Goal: Task Accomplishment & Management: Complete application form

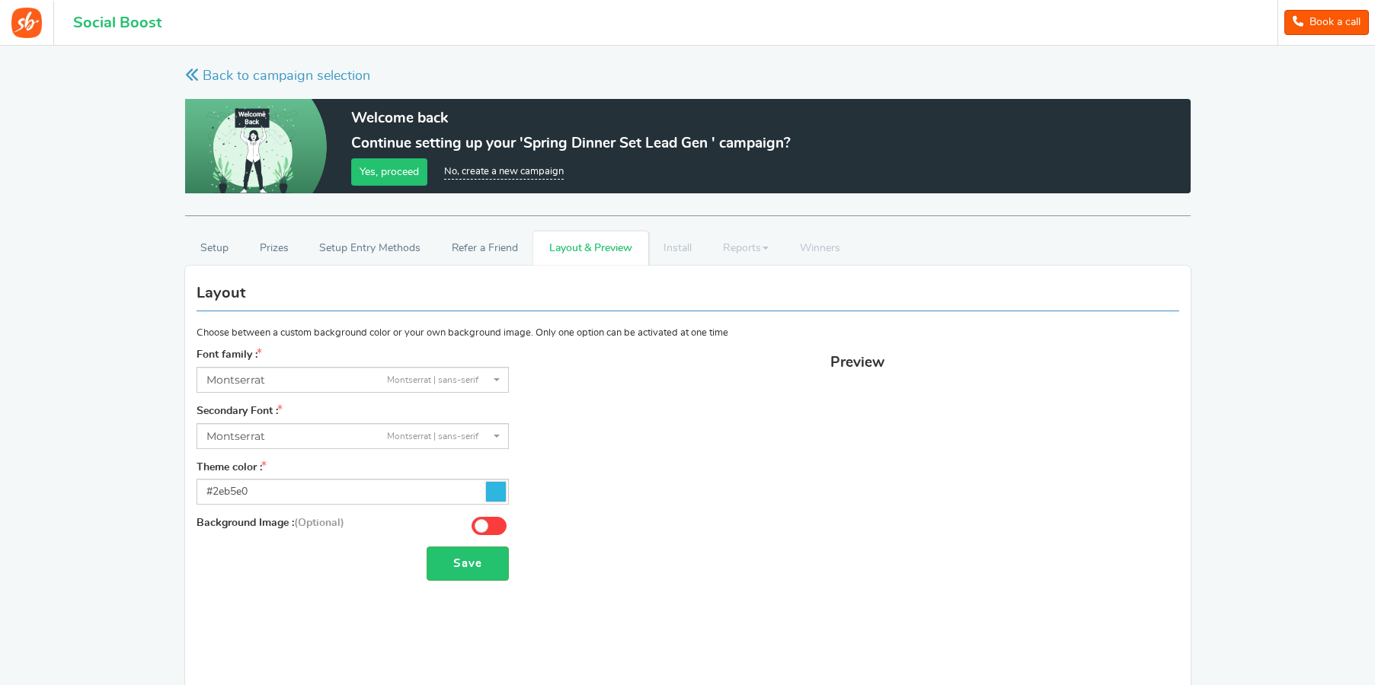
select select "961"
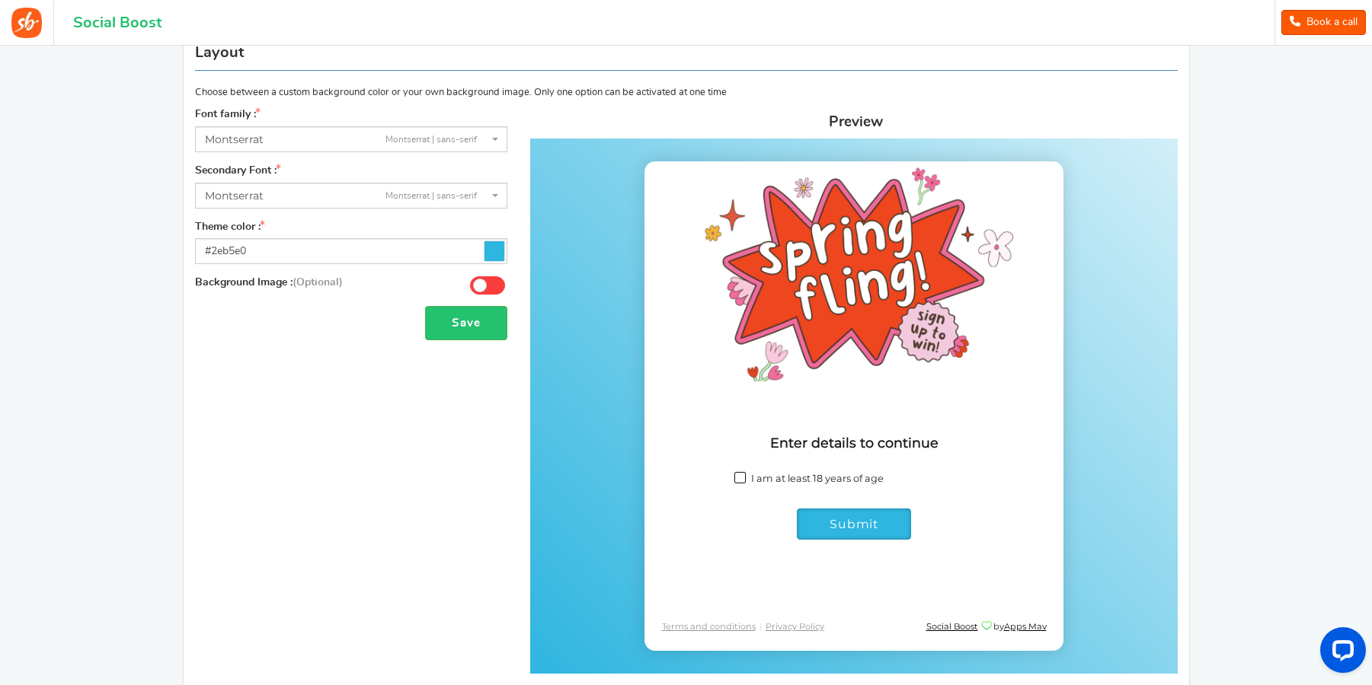
scroll to position [168, 0]
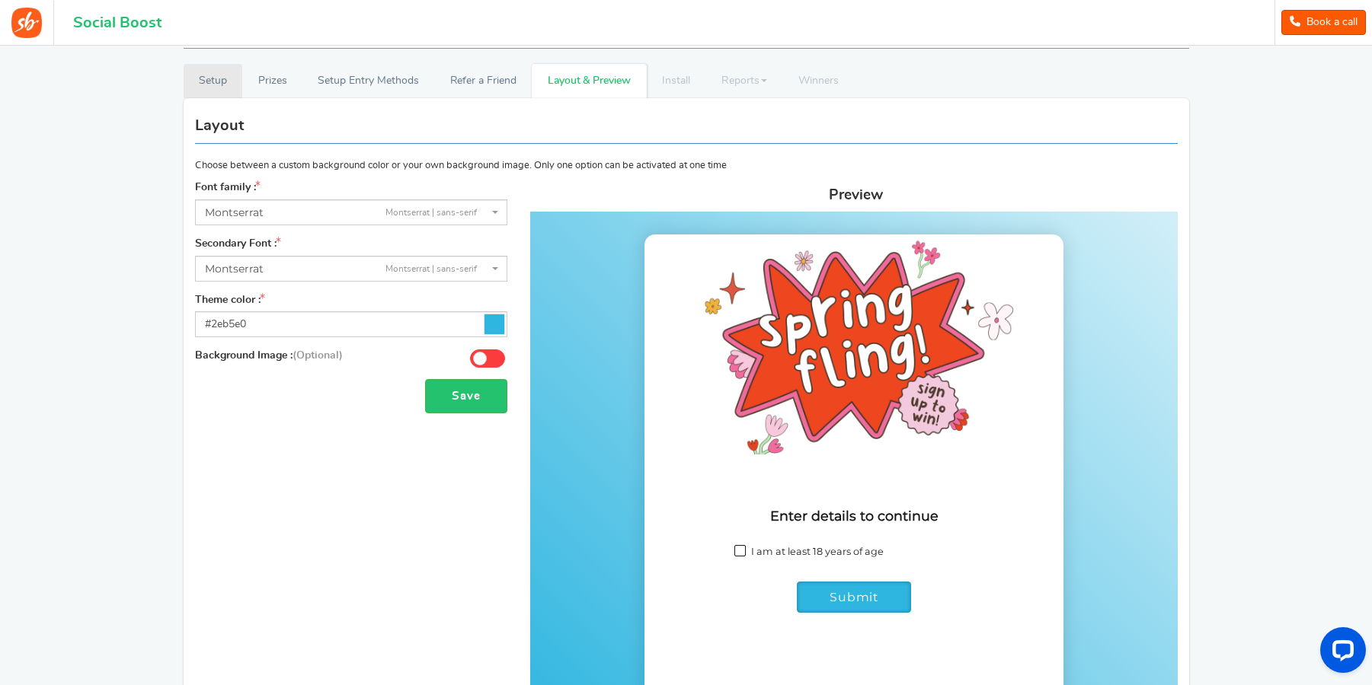
click at [200, 85] on link "Setup" at bounding box center [213, 81] width 59 height 34
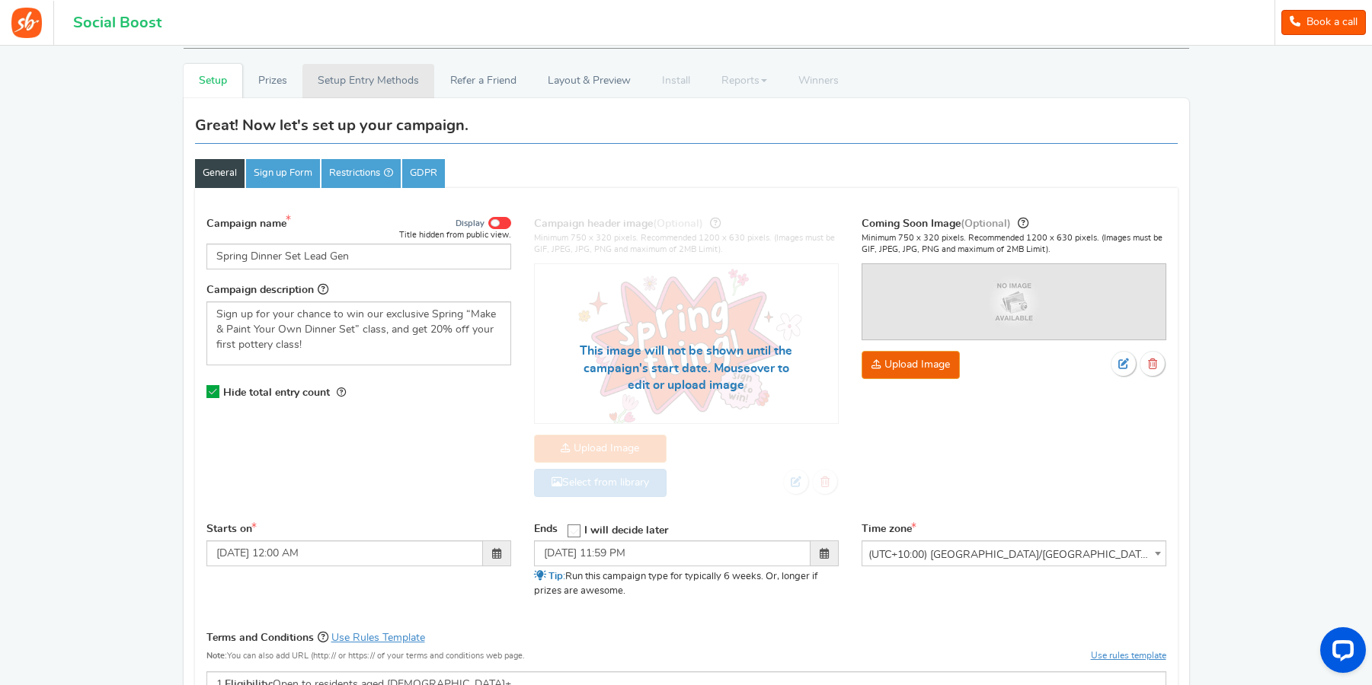
click at [362, 75] on link "Setup Entry Methods" at bounding box center [368, 81] width 132 height 34
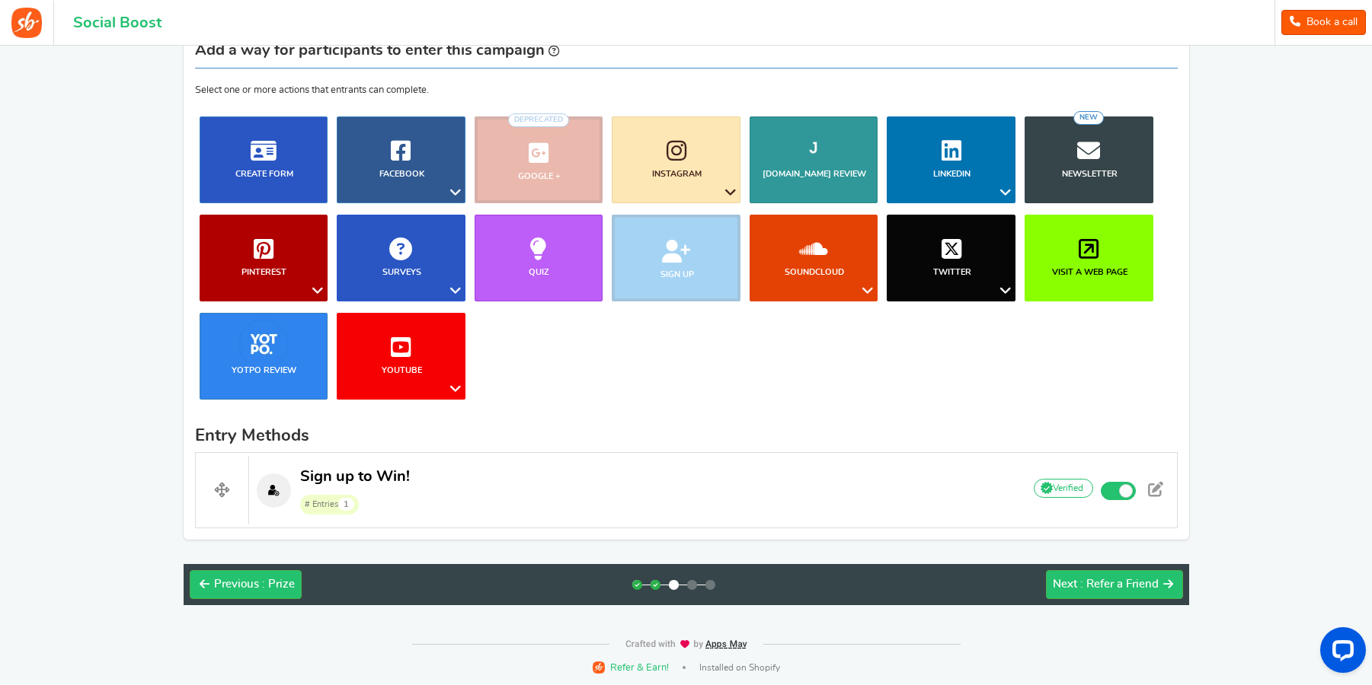
scroll to position [245, 0]
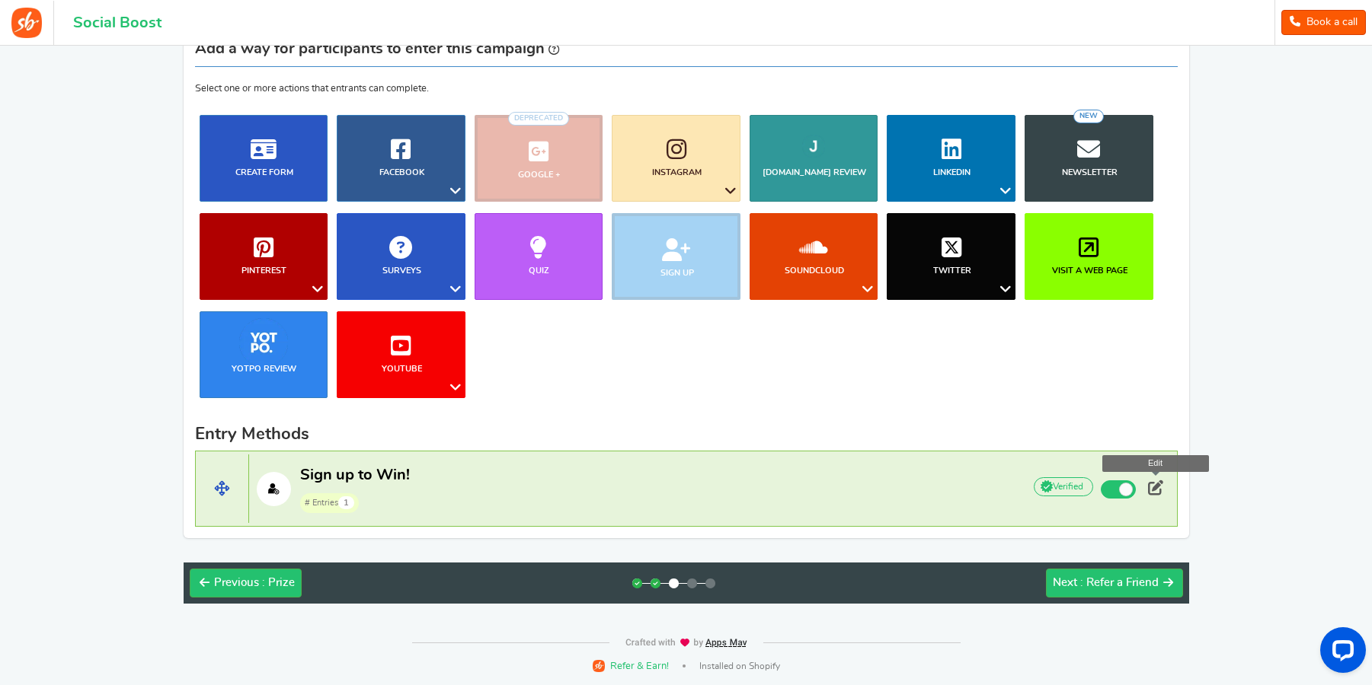
click at [1158, 481] on span at bounding box center [1155, 488] width 15 height 15
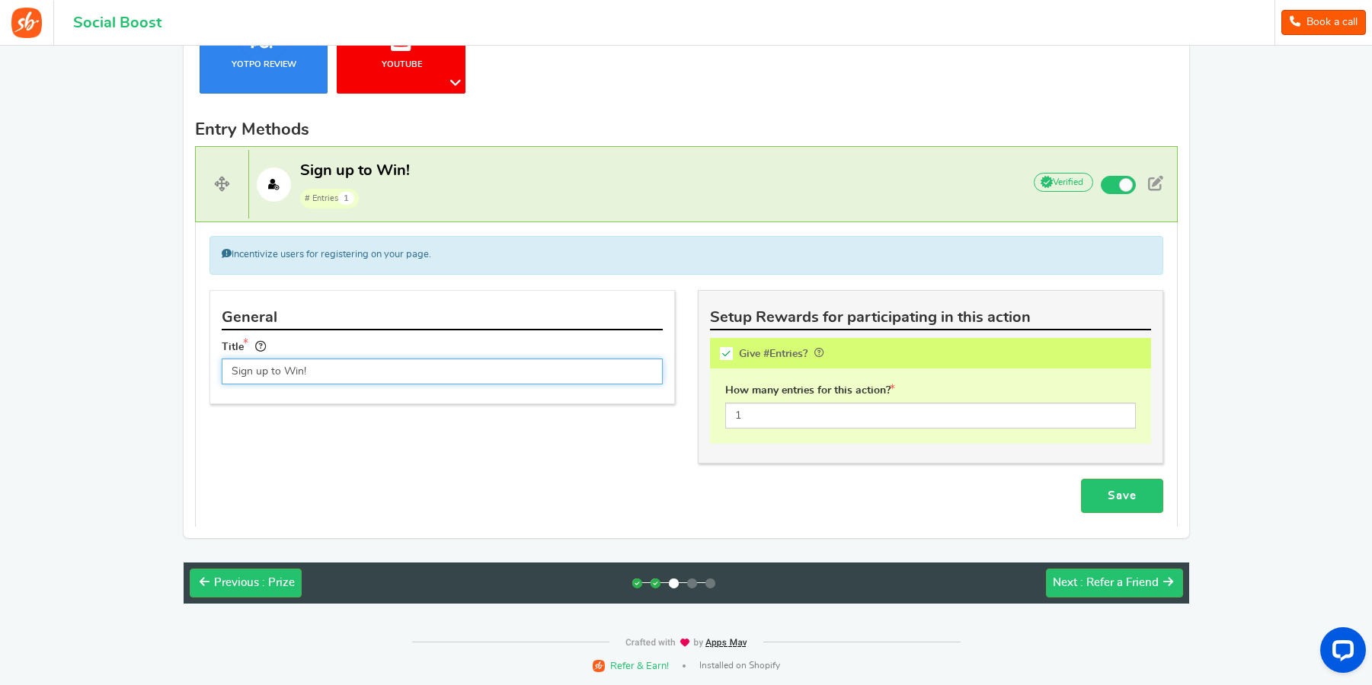
scroll to position [50, 0]
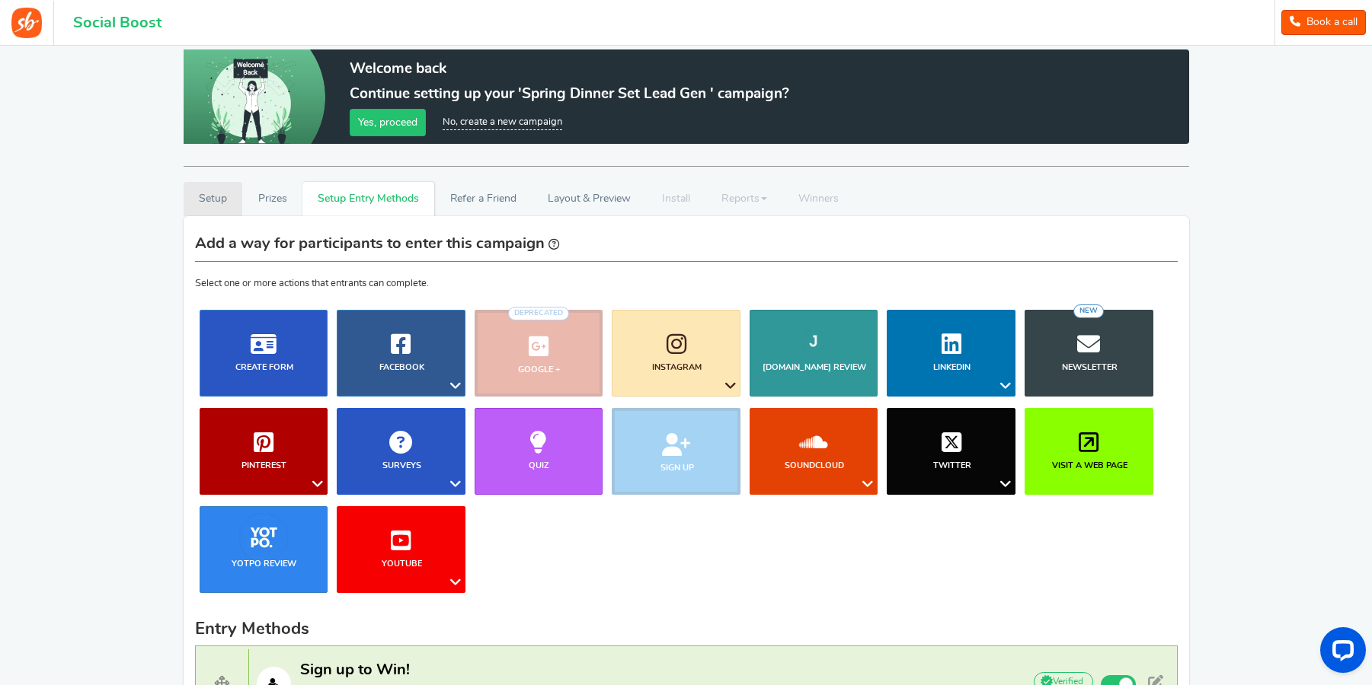
click at [211, 201] on link "Setup" at bounding box center [213, 199] width 59 height 34
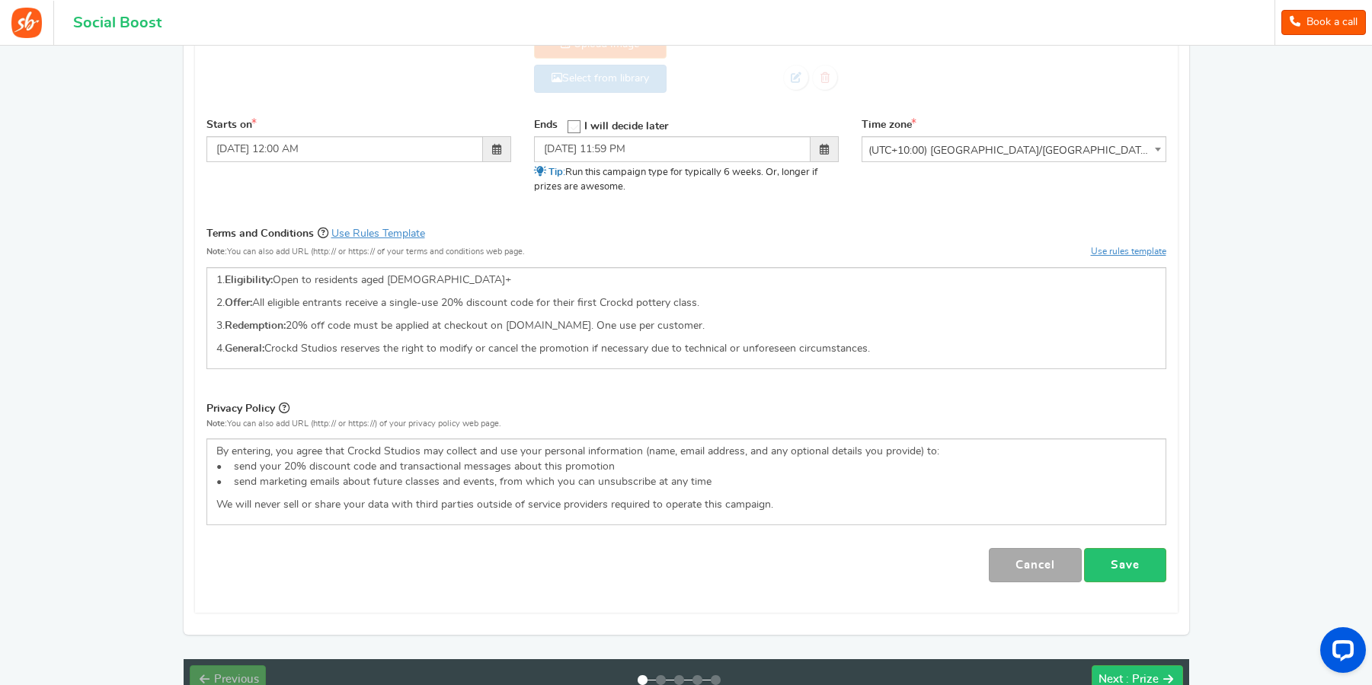
scroll to position [589, 0]
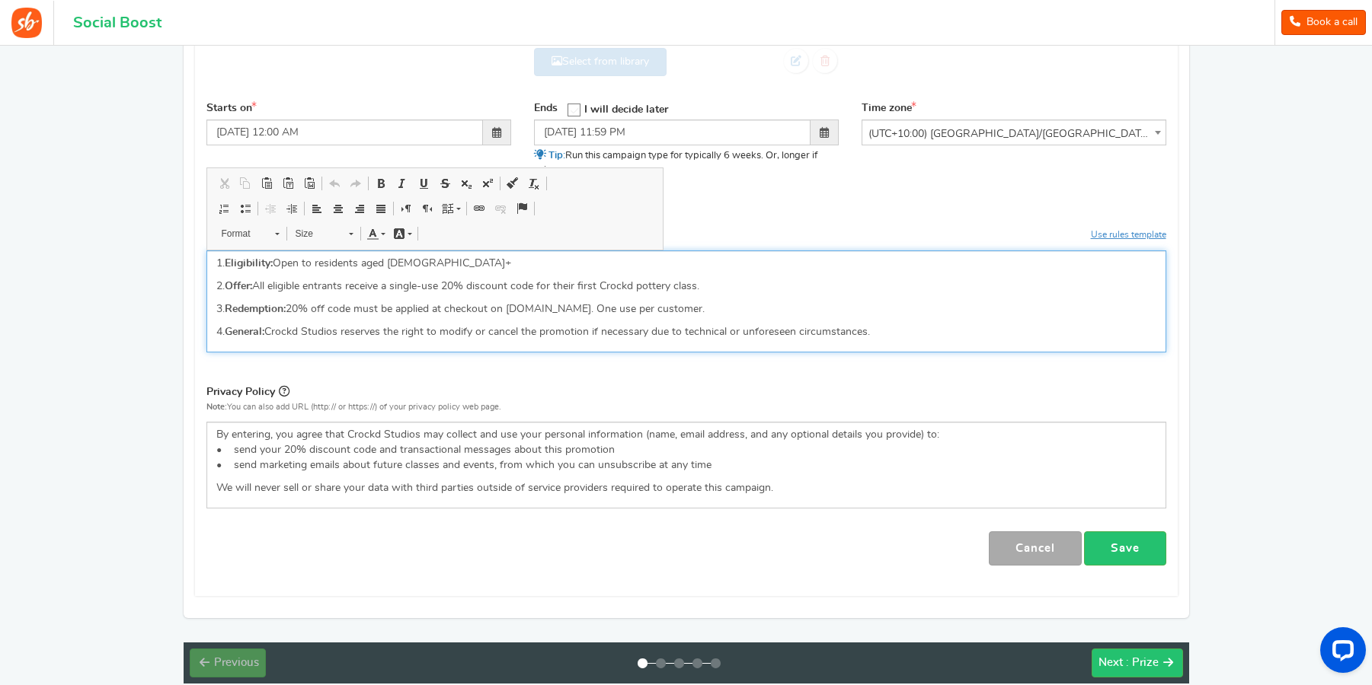
drag, startPoint x: 229, startPoint y: 286, endPoint x: 213, endPoint y: 256, distance: 33.7
click at [213, 256] on div "1. Eligibility: Open to residents aged [DEMOGRAPHIC_DATA]+ 2. Offer: All eligib…" at bounding box center [686, 302] width 960 height 102
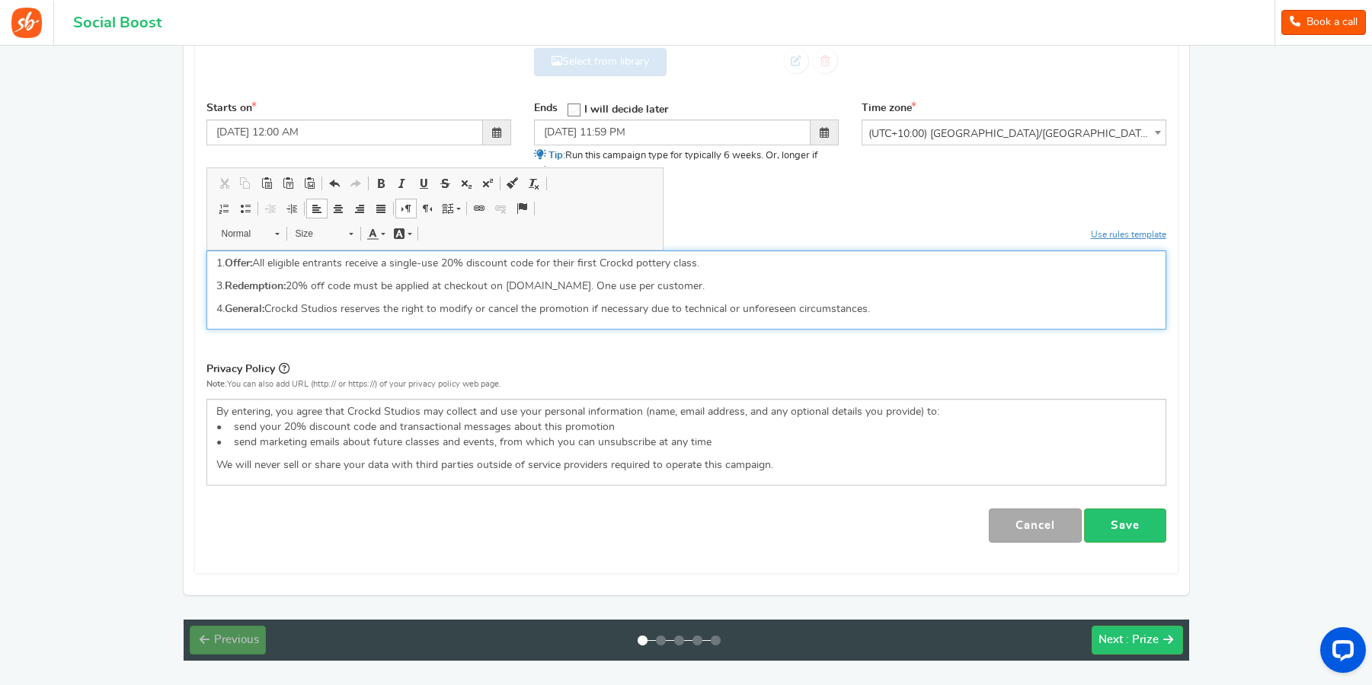
drag, startPoint x: 219, startPoint y: 284, endPoint x: 232, endPoint y: 288, distance: 12.8
click at [220, 284] on p "3. Redemption: 20% off code must be applied at checkout on [DOMAIN_NAME]. One u…" at bounding box center [686, 286] width 940 height 15
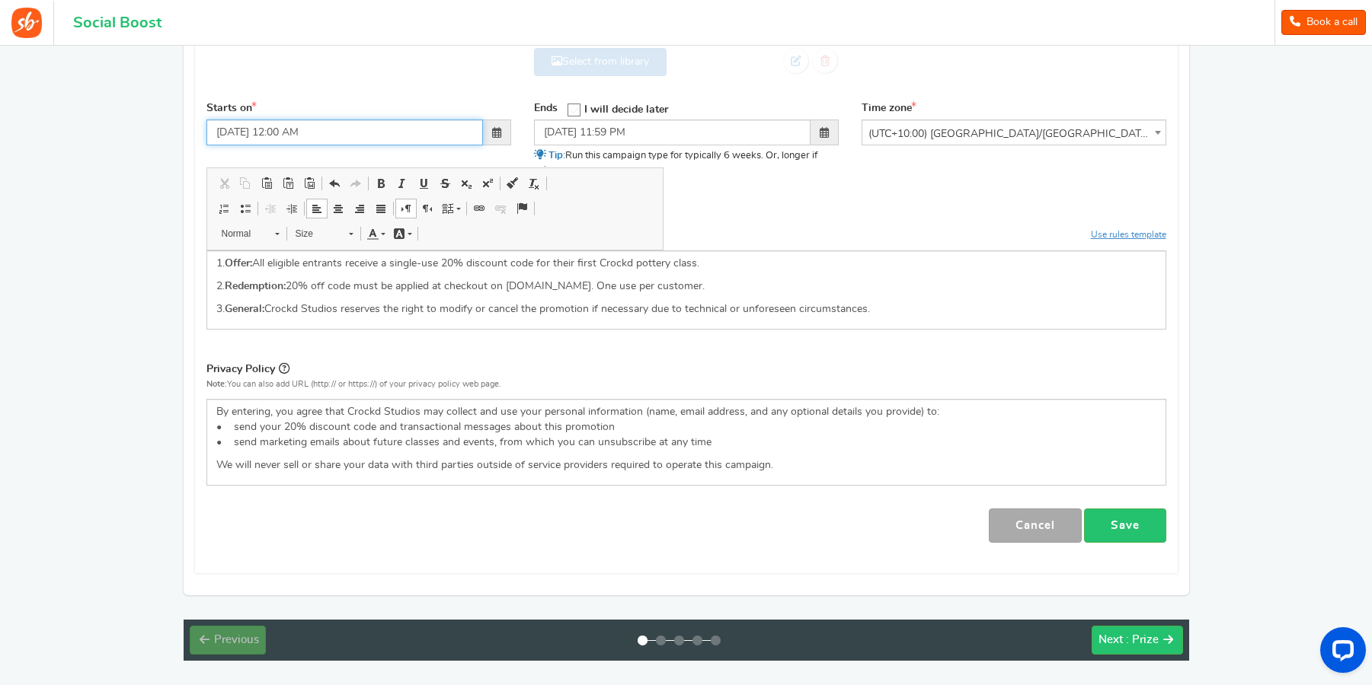
click at [246, 134] on input "[DATE] 12:00 AM" at bounding box center [344, 133] width 276 height 26
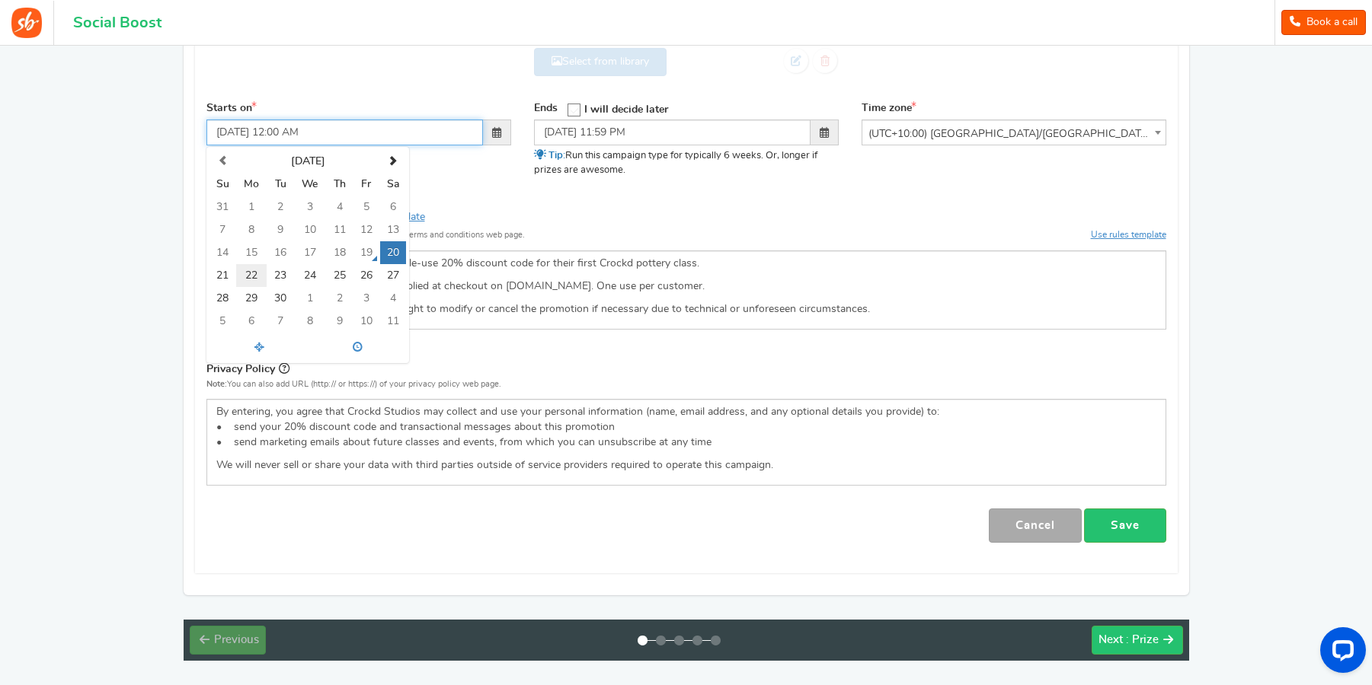
click at [255, 279] on td "22" at bounding box center [251, 275] width 31 height 23
type input "[DATE] 12:00 AM"
click at [674, 200] on div "Campaign name Display Title hidden from public view. Spring Dinner Set Lead Gen…" at bounding box center [686, 164] width 960 height 757
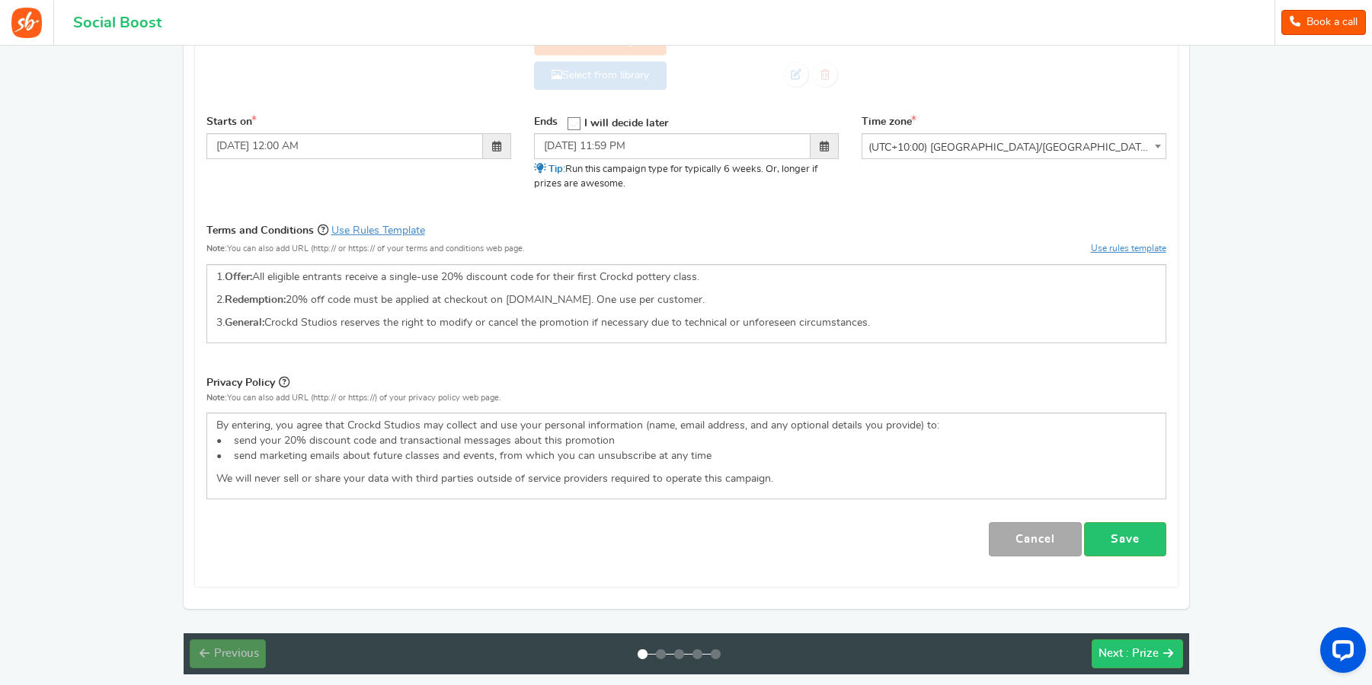
scroll to position [647, 0]
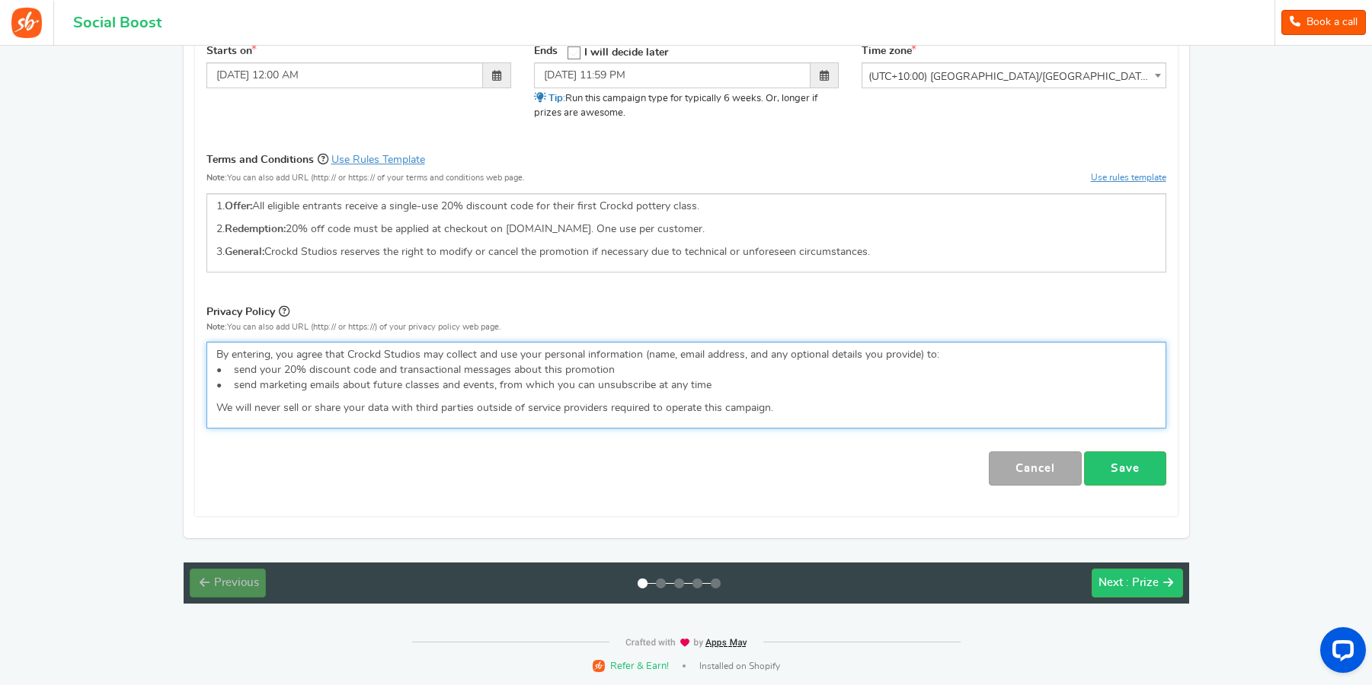
click at [252, 370] on p "By entering, you agree that Crockd Studios may collect and use your personal in…" at bounding box center [686, 370] width 940 height 46
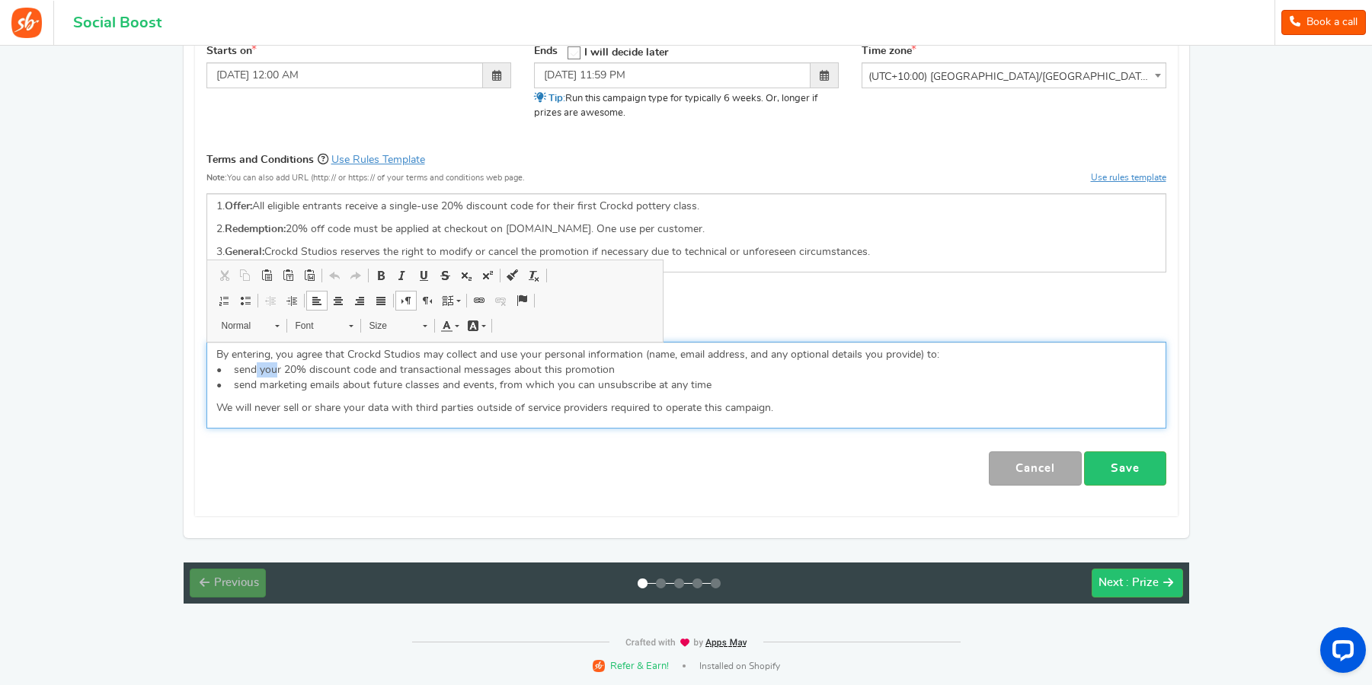
click at [252, 370] on p "By entering, you agree that Crockd Studios may collect and use your personal in…" at bounding box center [686, 370] width 940 height 46
click at [420, 379] on p "By entering, you agree that Crockd Studios may collect and use your personal in…" at bounding box center [686, 370] width 940 height 46
click at [477, 366] on p "By entering, you agree that Crockd Studios may collect and use your personal in…" at bounding box center [686, 370] width 940 height 46
click at [232, 379] on p "By entering, you agree that Crockd Studios may collect and use your personal in…" at bounding box center [686, 370] width 940 height 46
click at [244, 391] on p "By entering, you agree that Crockd Studios may collect and use your personal in…" at bounding box center [686, 370] width 940 height 46
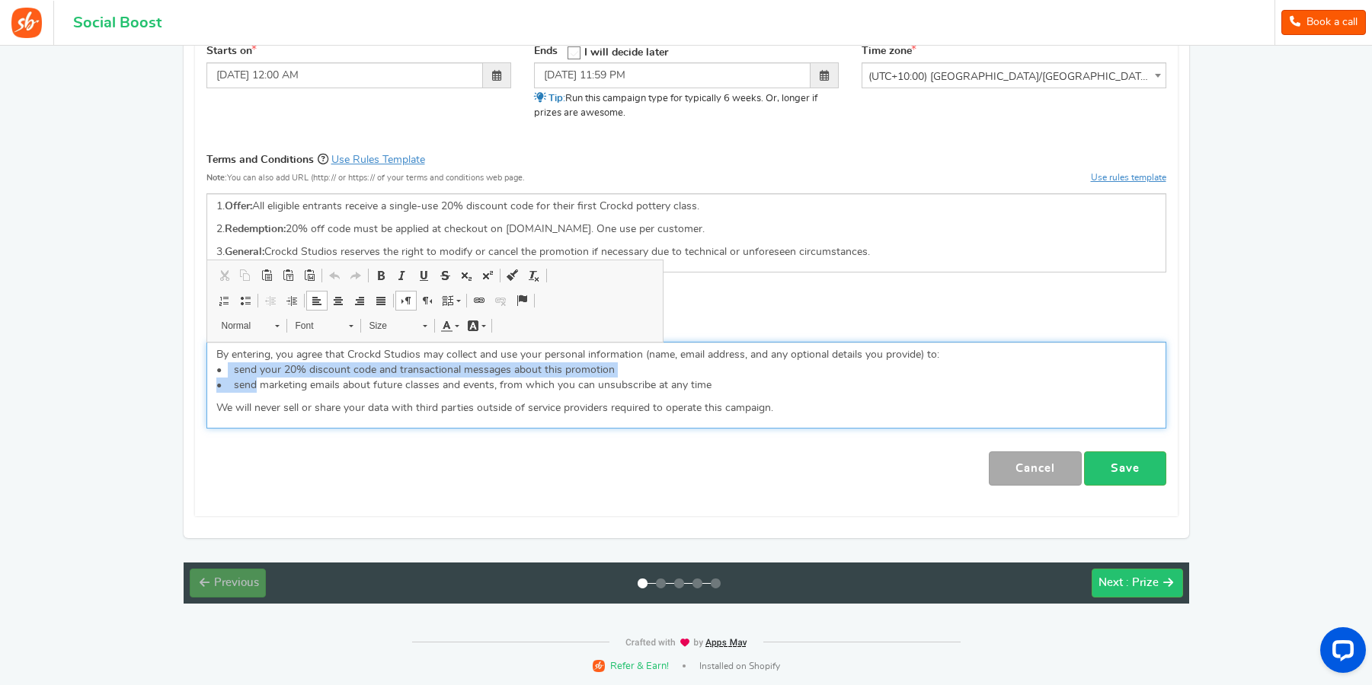
drag, startPoint x: 244, startPoint y: 386, endPoint x: 223, endPoint y: 369, distance: 26.5
click at [223, 369] on p "By entering, you agree that Crockd Studios may collect and use your personal in…" at bounding box center [686, 370] width 940 height 46
click at [240, 385] on p "By entering, you agree that Crockd Studios may collect and use your personal in…" at bounding box center [686, 370] width 940 height 46
drag, startPoint x: 243, startPoint y: 390, endPoint x: 244, endPoint y: 376, distance: 13.7
click at [244, 376] on p "By entering, you agree that Crockd Studios may collect and use your personal in…" at bounding box center [686, 370] width 940 height 46
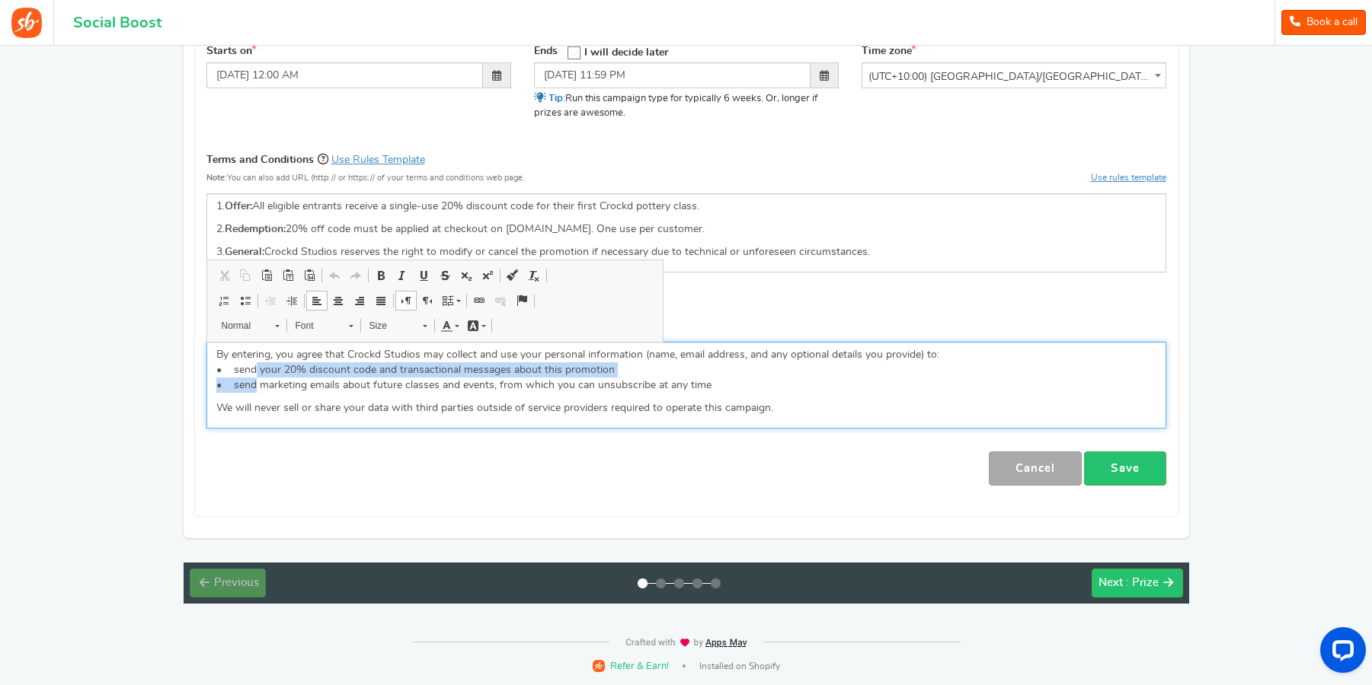
drag, startPoint x: 243, startPoint y: 389, endPoint x: 244, endPoint y: 375, distance: 14.5
click at [244, 375] on p "By entering, you agree that Crockd Studios may collect and use your personal in…" at bounding box center [686, 370] width 940 height 46
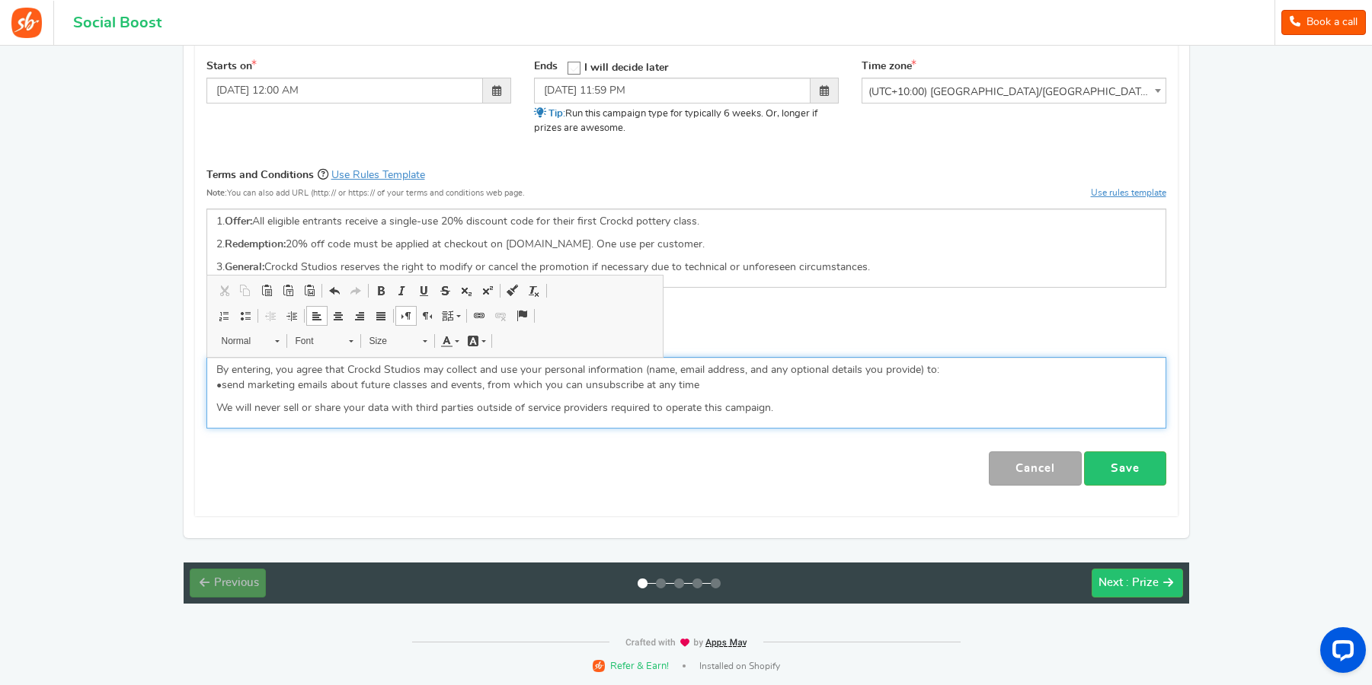
click at [692, 398] on div "By entering, you agree that Crockd Studios may collect and use your personal in…" at bounding box center [686, 393] width 960 height 72
click at [780, 388] on p "By entering, you agree that Crockd Studios may collect and use your personal in…" at bounding box center [686, 378] width 940 height 30
drag, startPoint x: 246, startPoint y: 389, endPoint x: 1017, endPoint y: 358, distance: 772.1
click at [934, 372] on p "By entering, you agree that Crockd Studios may collect and use your personal in…" at bounding box center [686, 378] width 940 height 30
click at [513, 381] on p "By entering, you agree that Crockd Studios may collect and use your personal in…" at bounding box center [686, 378] width 940 height 30
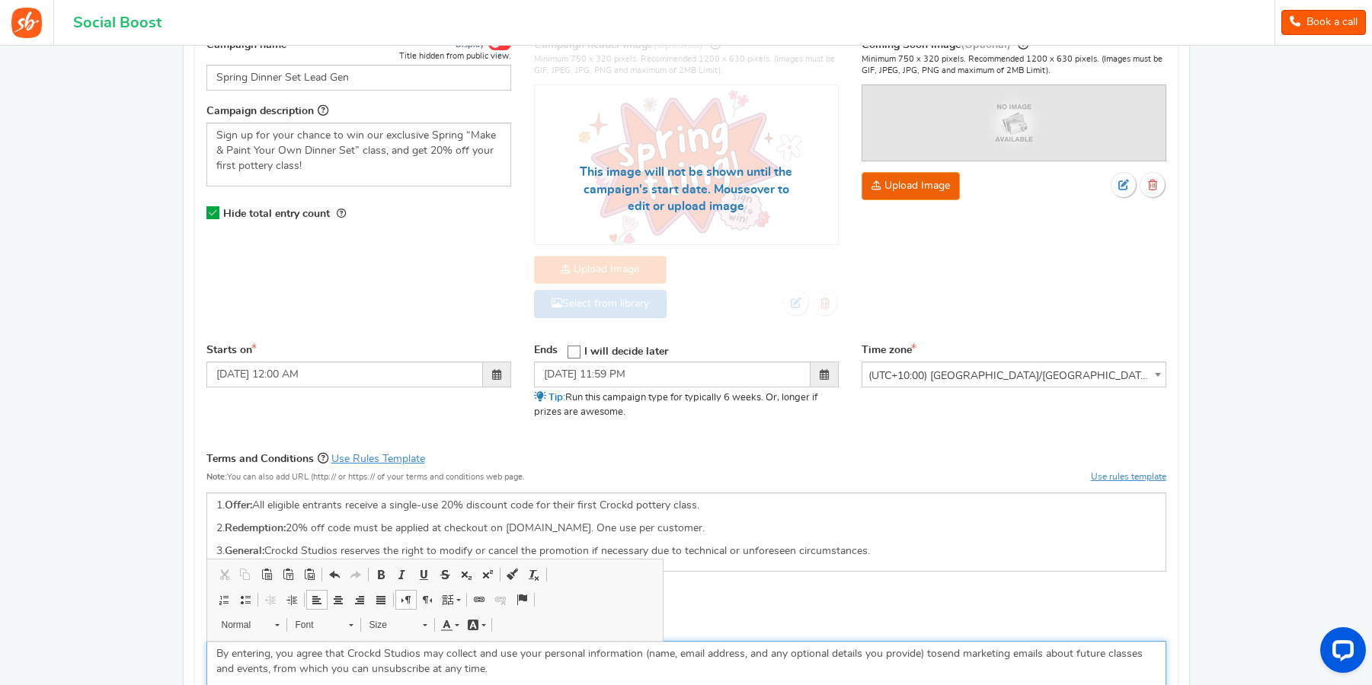
scroll to position [119, 0]
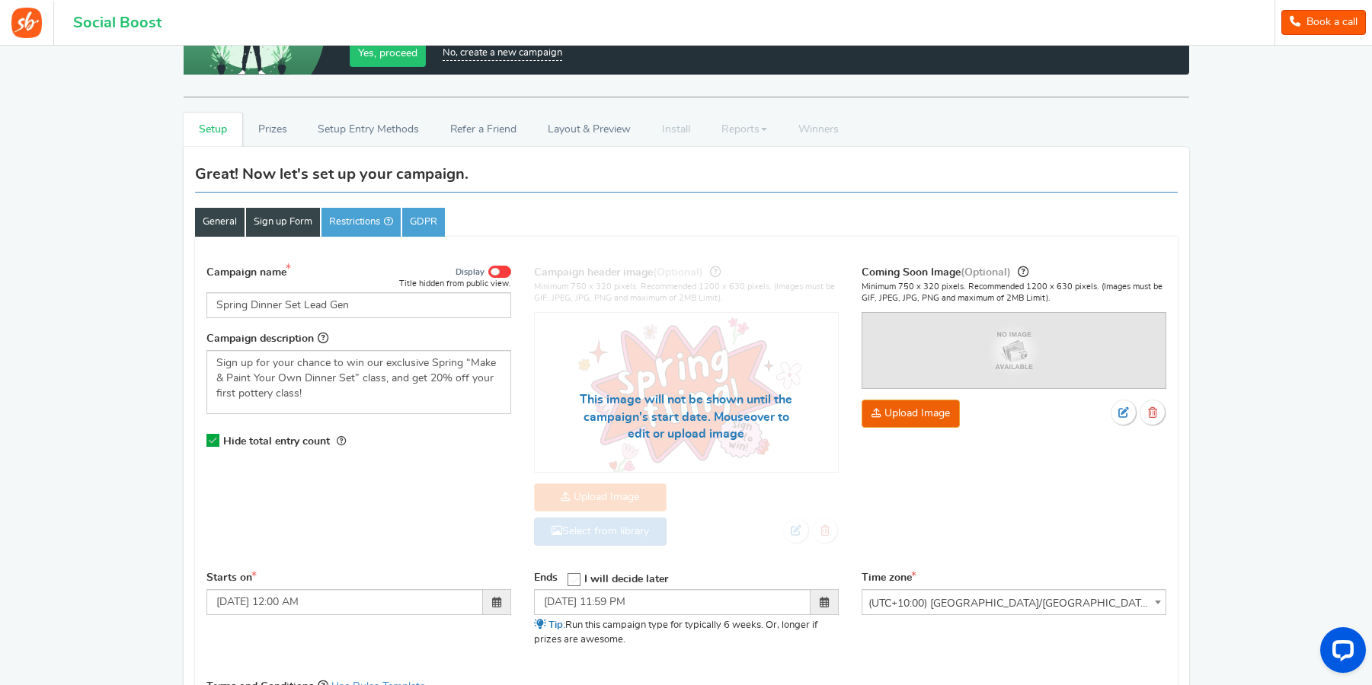
click at [292, 225] on link "Sign up Form" at bounding box center [283, 222] width 74 height 29
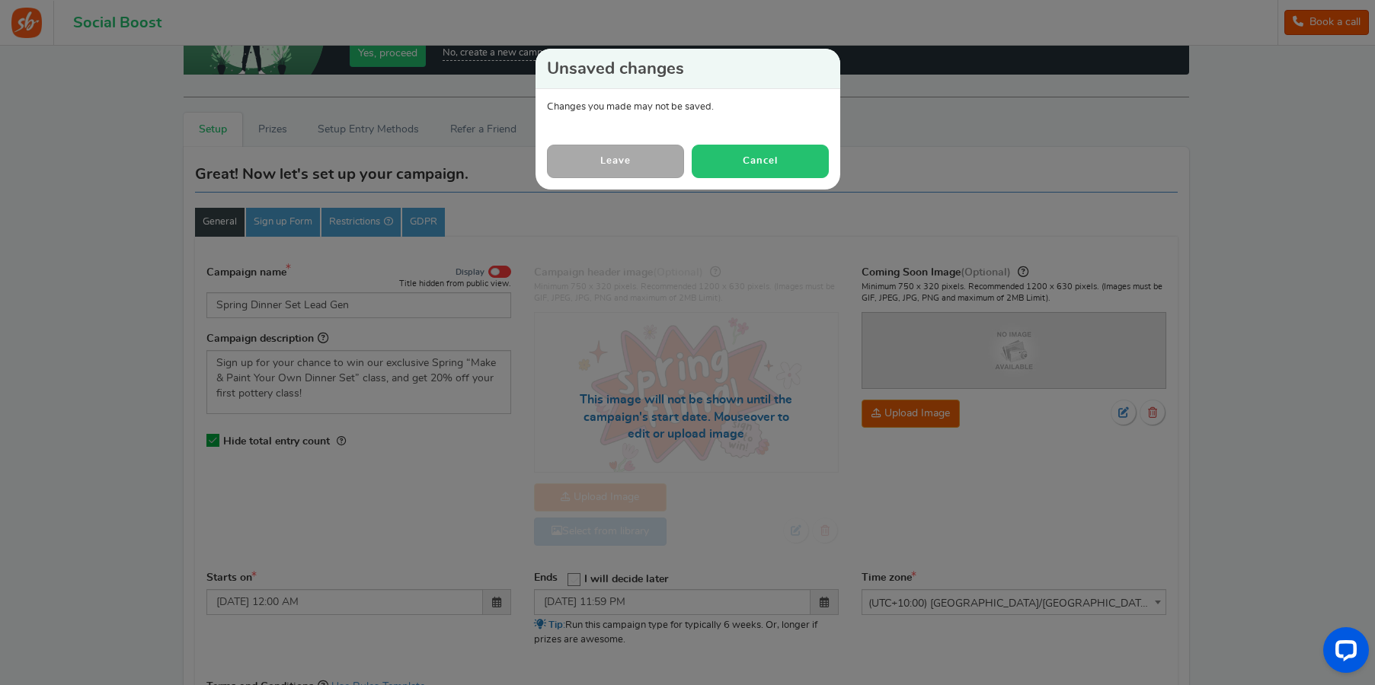
click at [742, 161] on button "Cancel" at bounding box center [760, 161] width 137 height 33
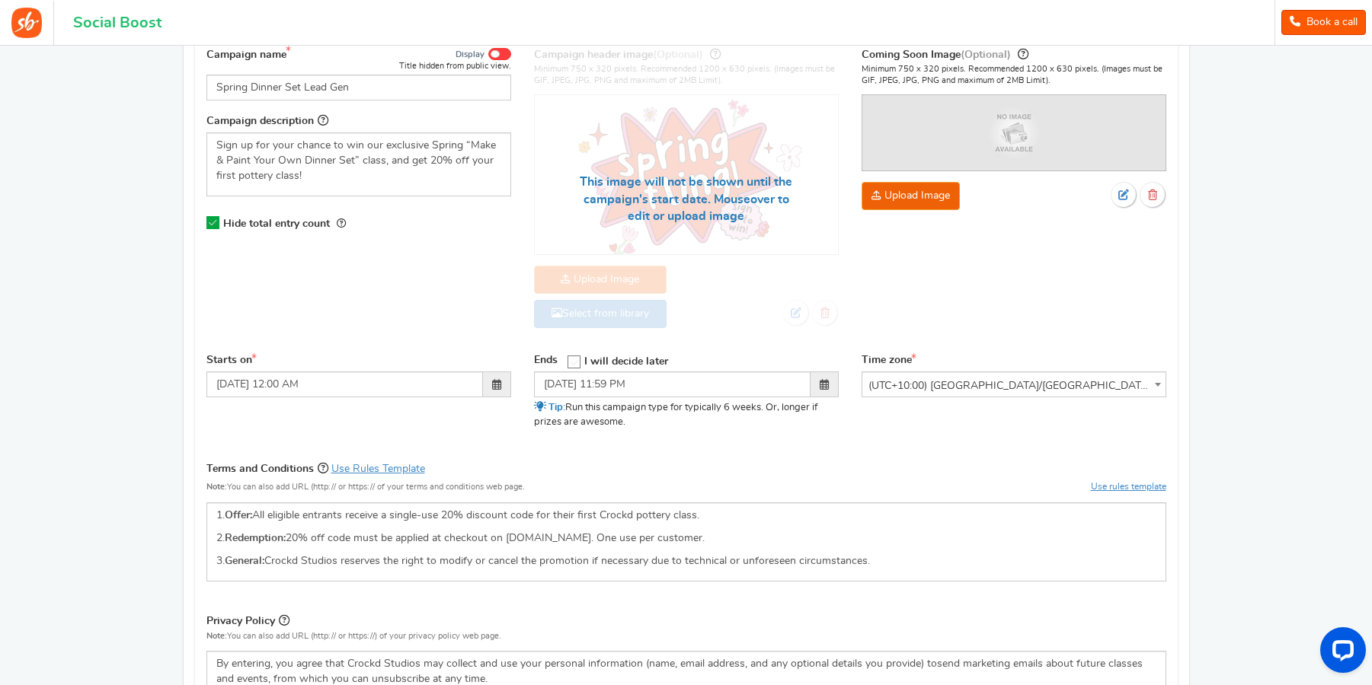
scroll to position [631, 0]
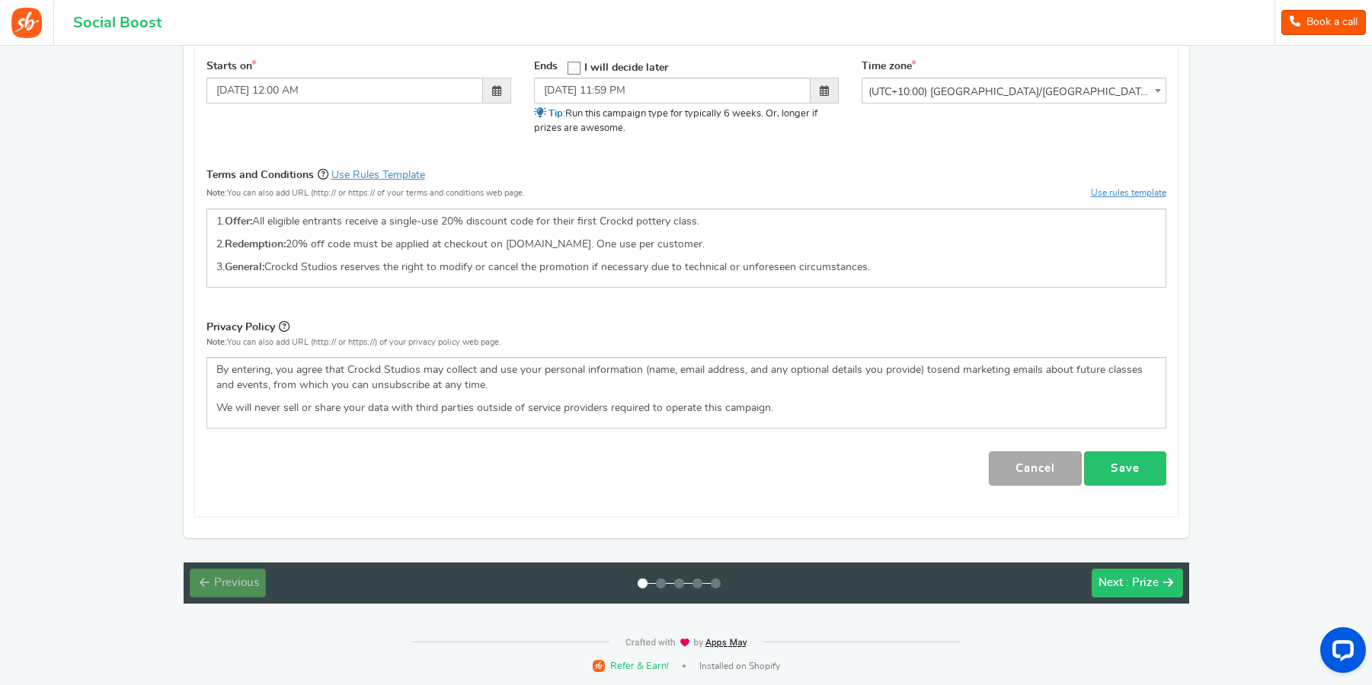
drag, startPoint x: 1093, startPoint y: 451, endPoint x: 1083, endPoint y: 458, distance: 12.5
click at [1096, 454] on link "Save" at bounding box center [1125, 469] width 82 height 34
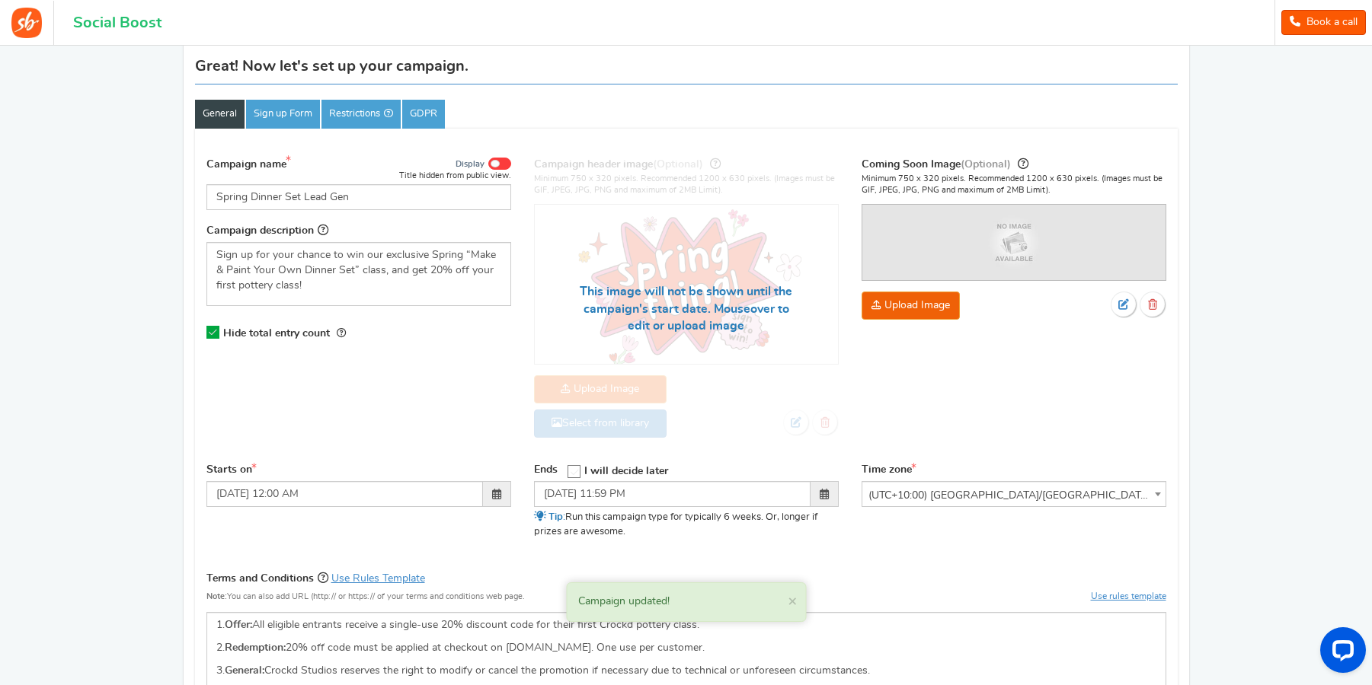
scroll to position [38, 0]
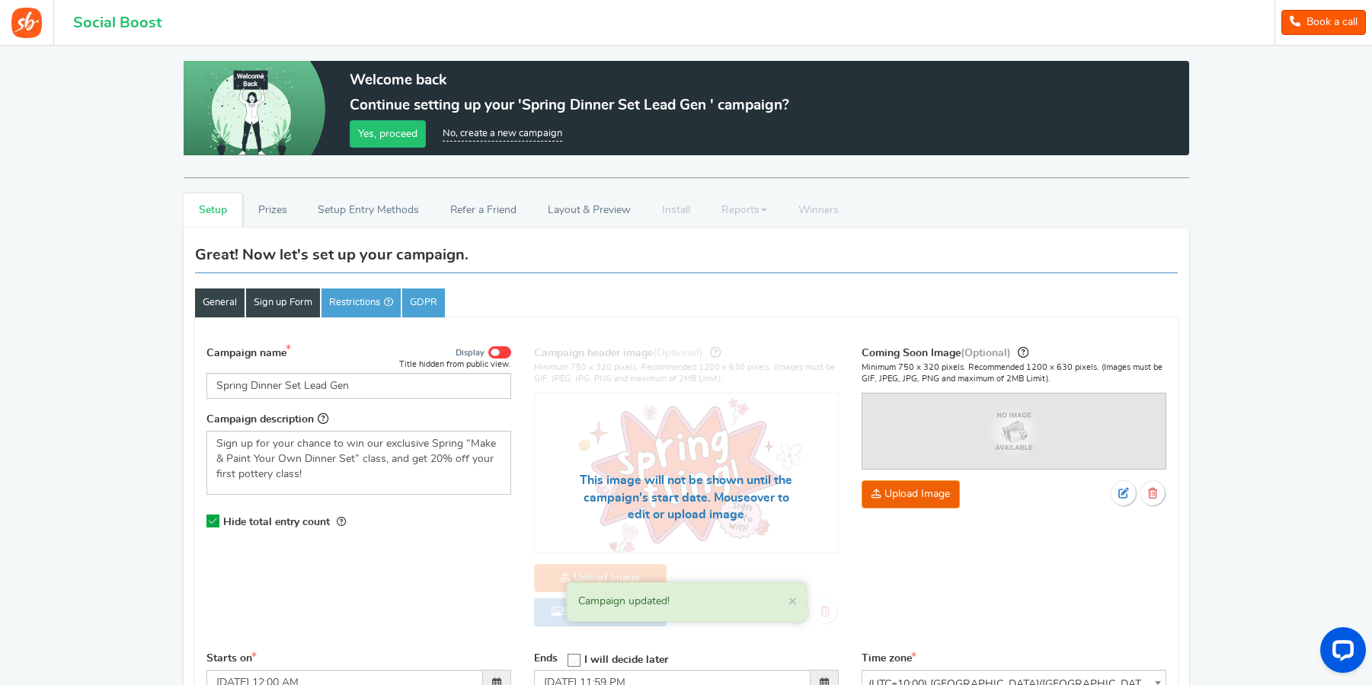
click at [289, 308] on link "Sign up Form" at bounding box center [283, 303] width 74 height 29
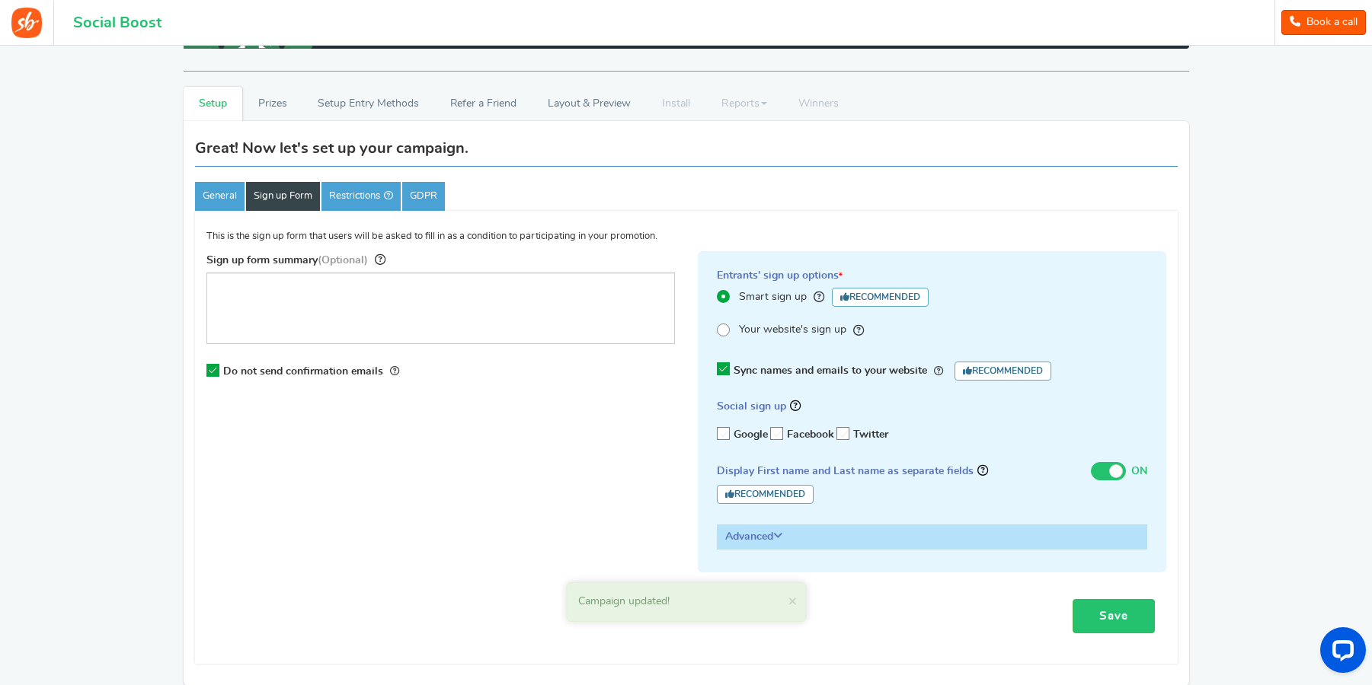
scroll to position [161, 0]
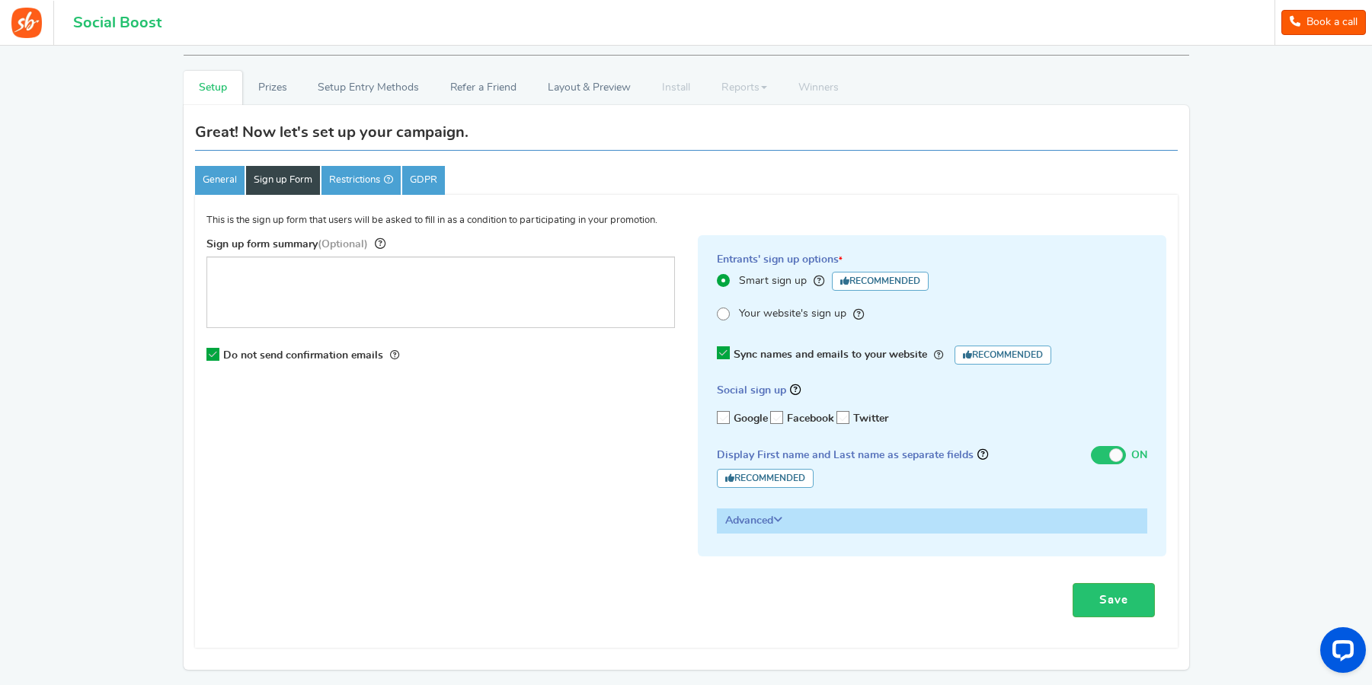
click at [800, 354] on span "Sync names and emails to your website" at bounding box center [829, 355] width 193 height 11
click at [718, 354] on input "Sync names and emails to your website Recommended" at bounding box center [718, 354] width 0 height 10
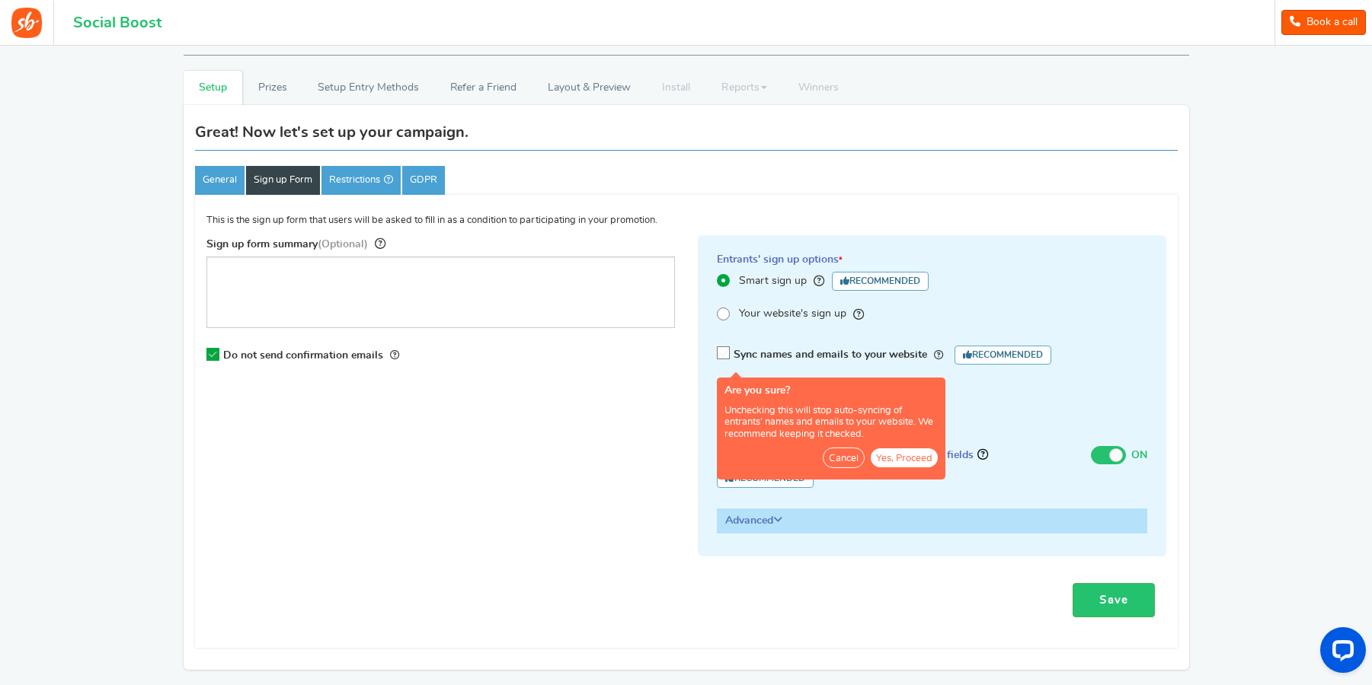
click at [800, 354] on span "Sync names and emails to your website" at bounding box center [829, 355] width 193 height 11
click at [718, 354] on input "Sync names and emails to your website Recommended" at bounding box center [718, 354] width 0 height 10
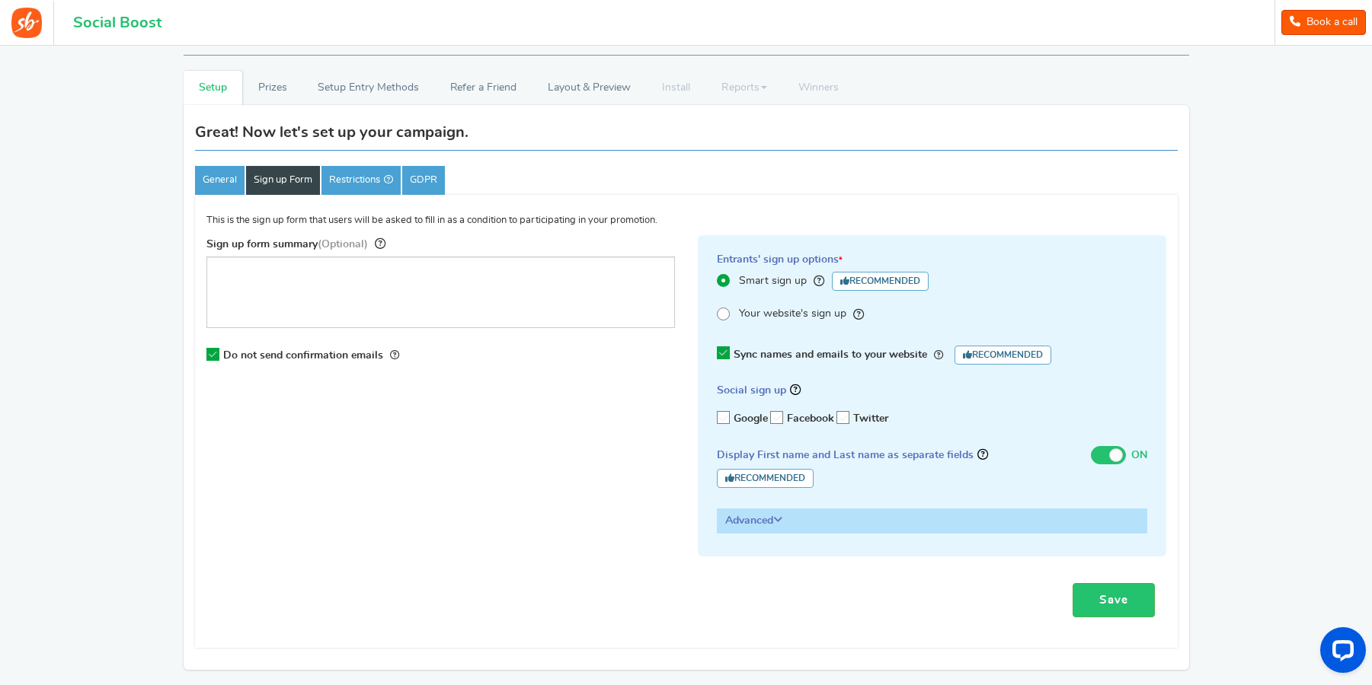
click at [782, 519] on icon at bounding box center [777, 520] width 9 height 11
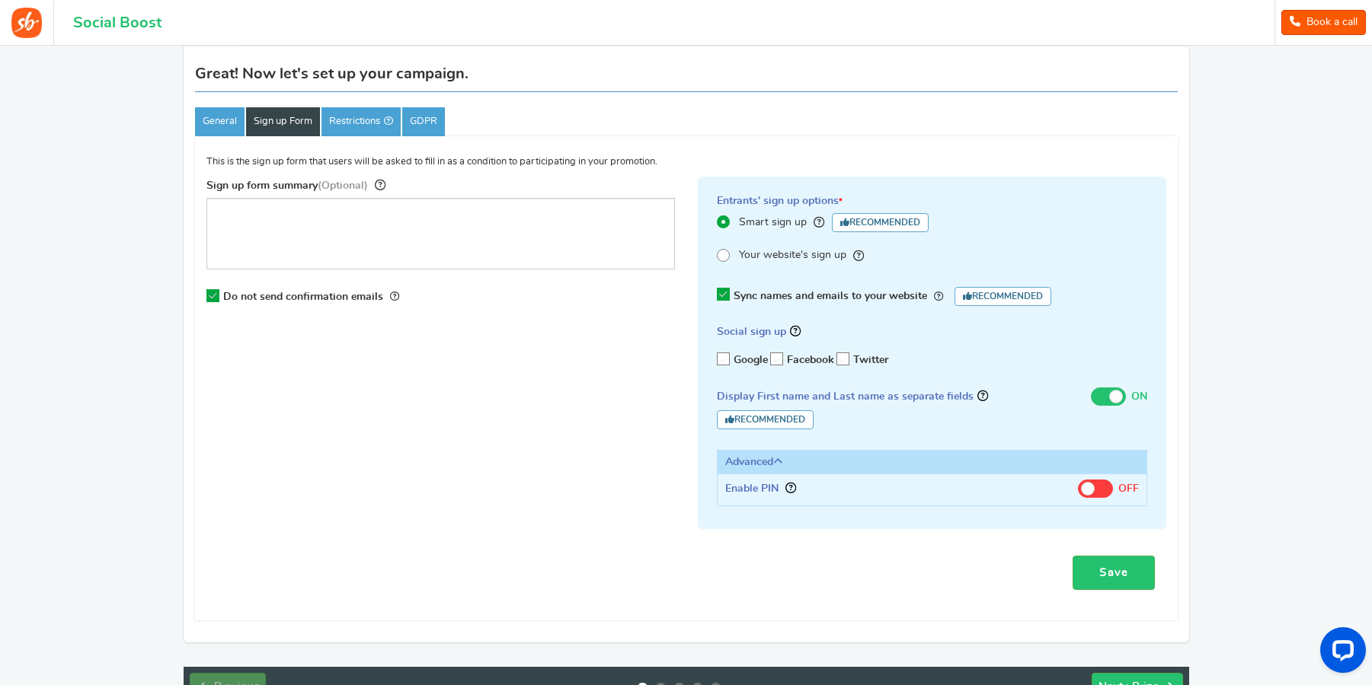
scroll to position [144, 0]
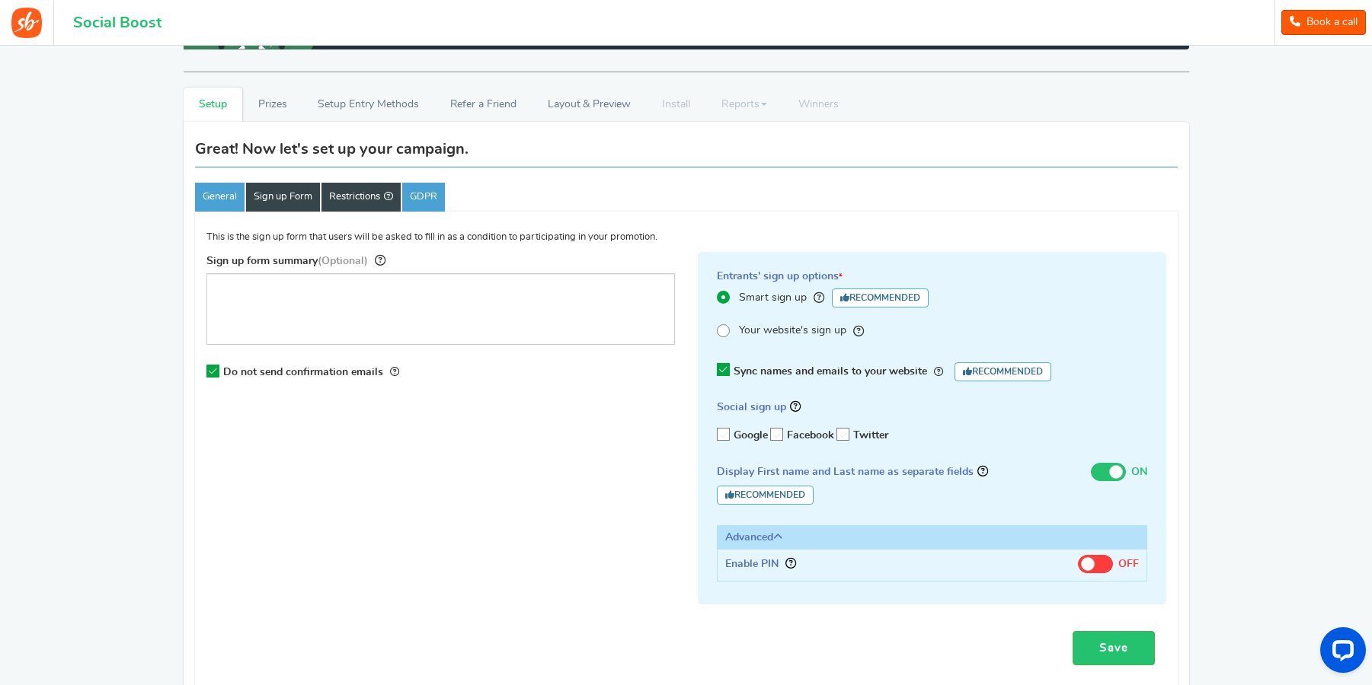
click at [359, 197] on link "Restrictions" at bounding box center [360, 197] width 79 height 29
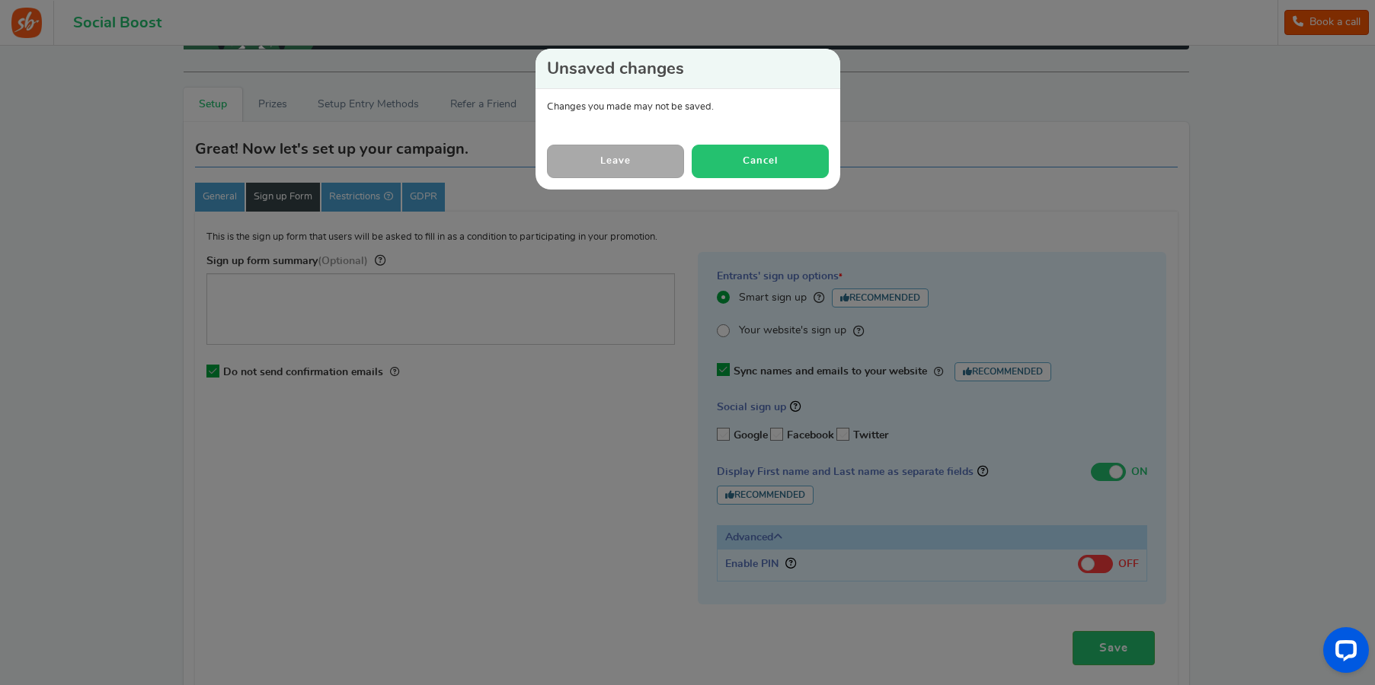
click at [717, 164] on button "Cancel" at bounding box center [760, 161] width 137 height 33
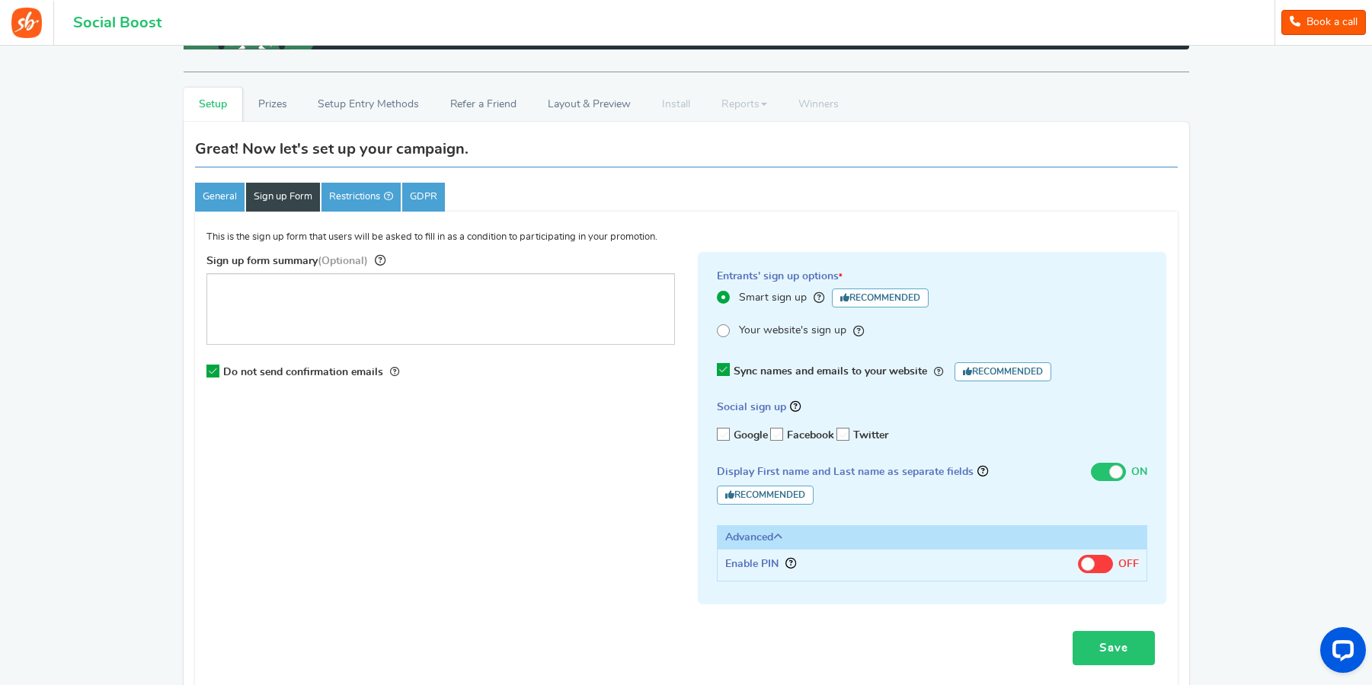
click at [1099, 647] on link "Save" at bounding box center [1113, 648] width 82 height 34
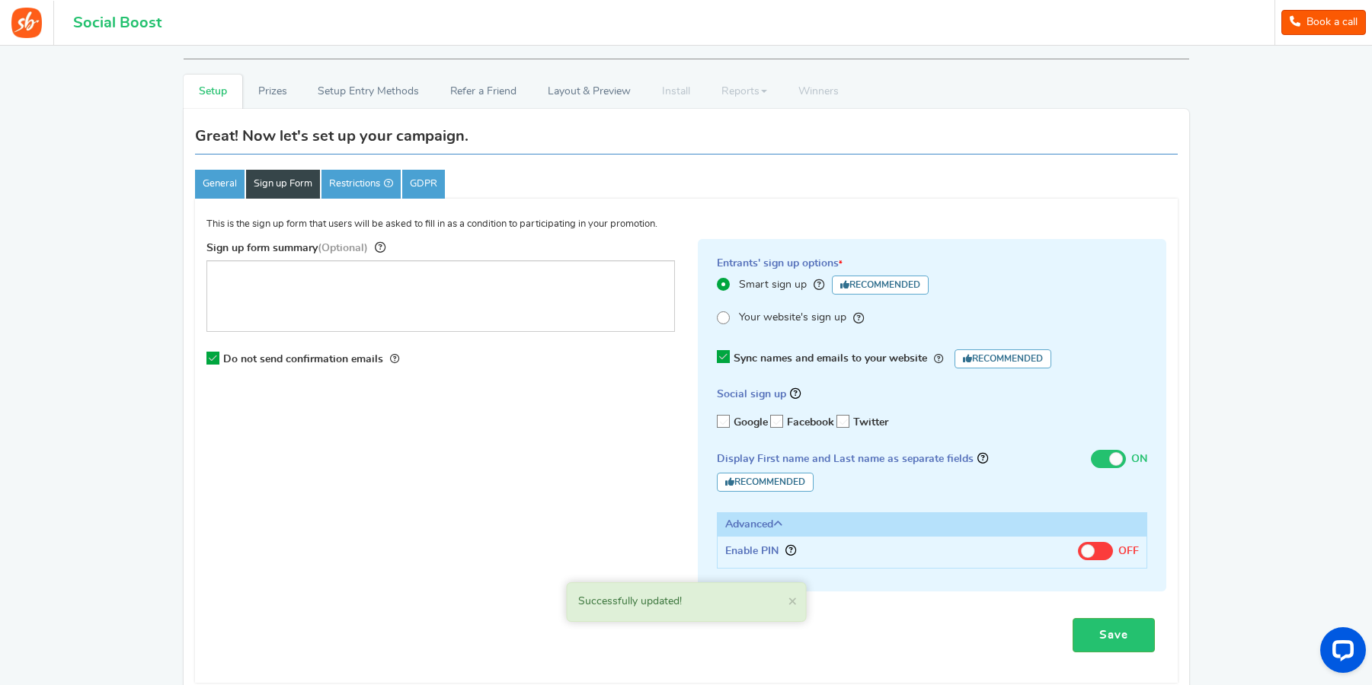
scroll to position [0, 0]
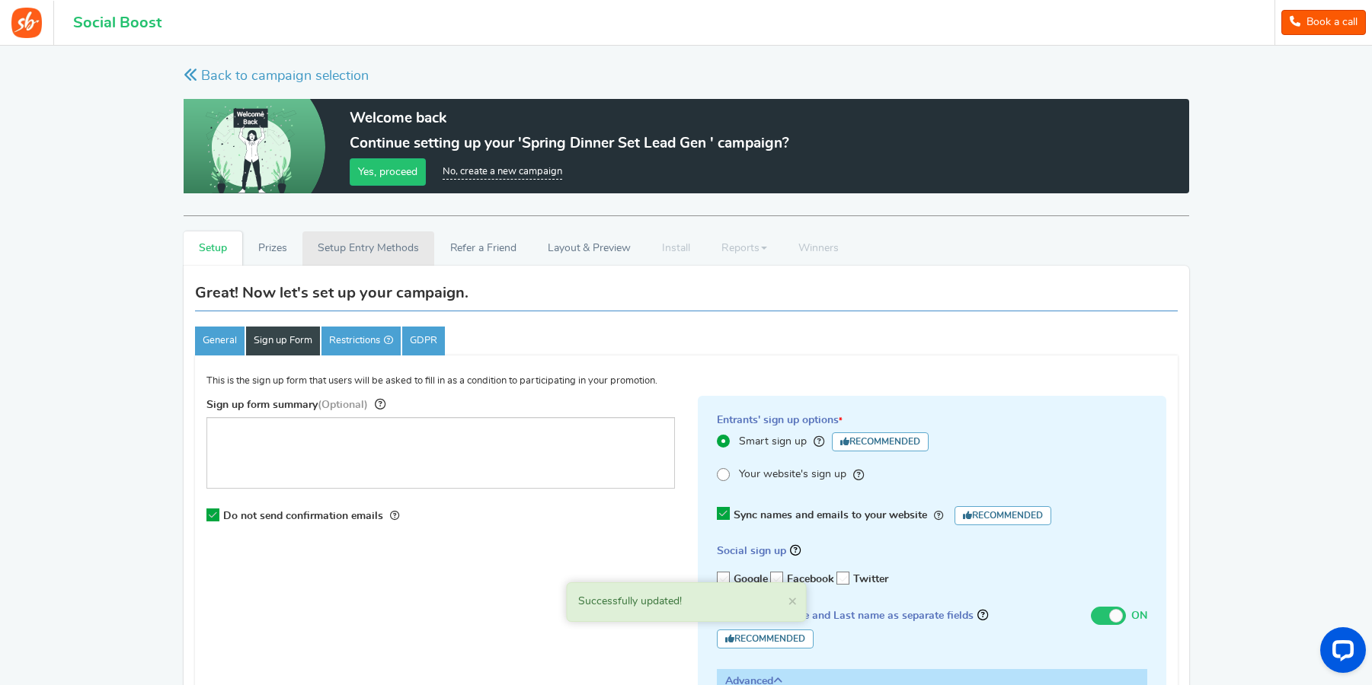
click at [316, 252] on link "Setup Entry Methods" at bounding box center [368, 249] width 132 height 34
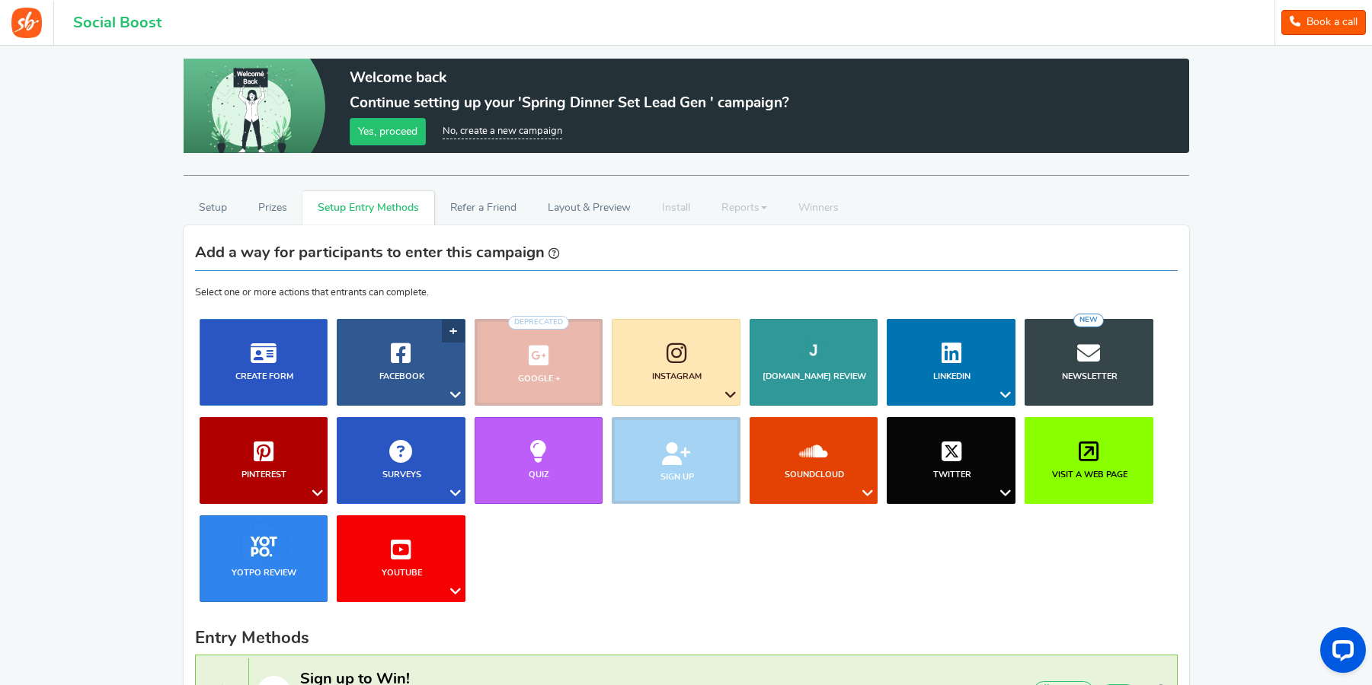
scroll to position [165, 0]
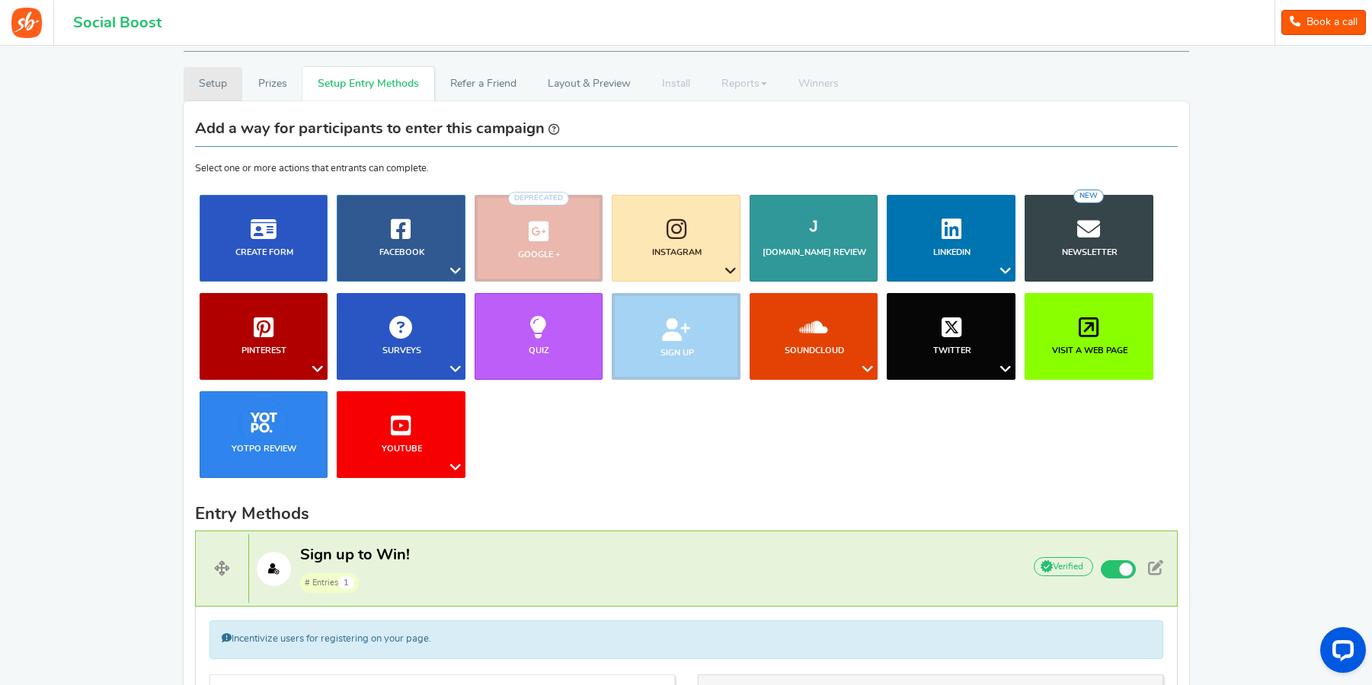
click at [209, 81] on link "Setup" at bounding box center [213, 84] width 59 height 34
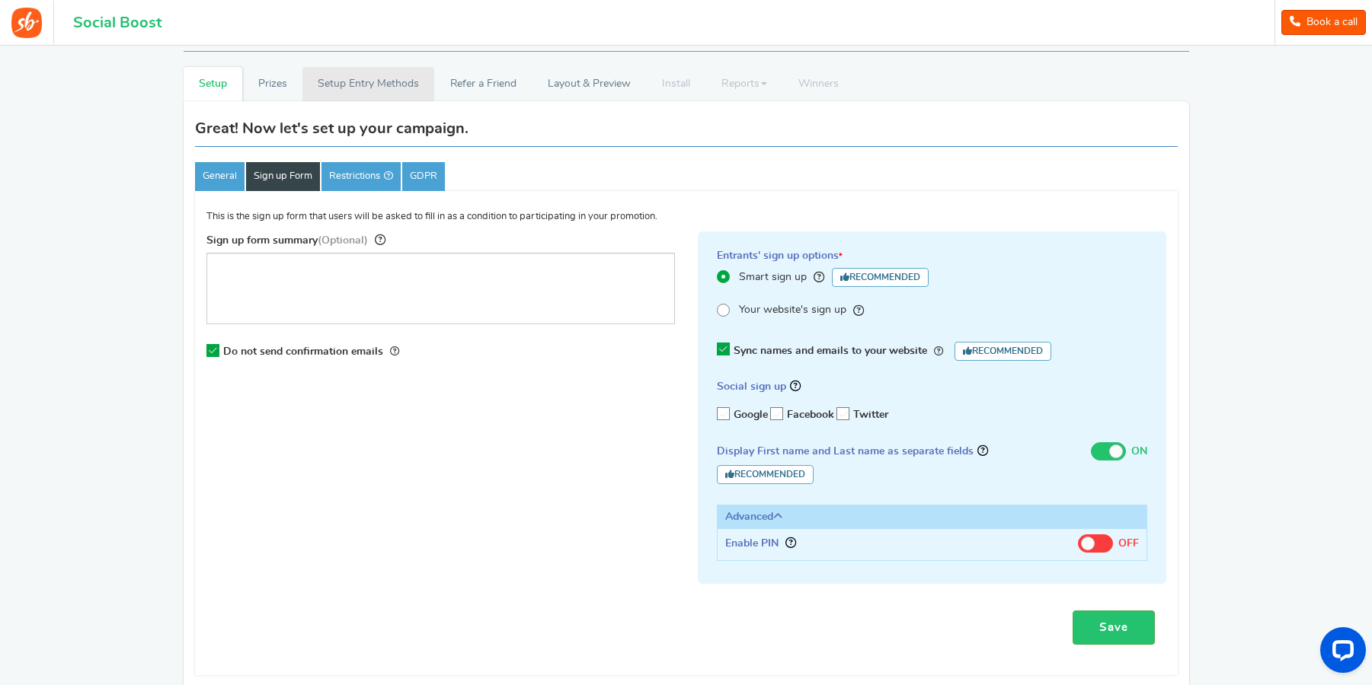
click at [351, 87] on link "Setup Entry Methods" at bounding box center [368, 84] width 132 height 34
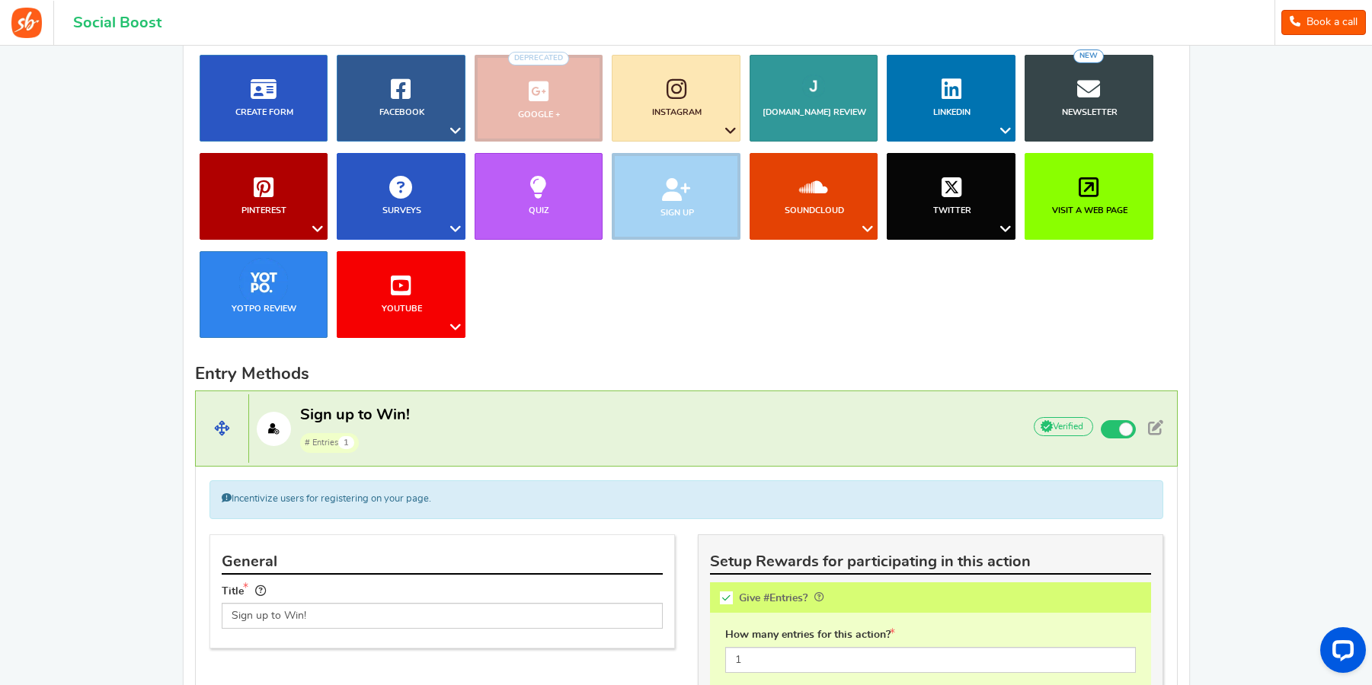
scroll to position [311, 0]
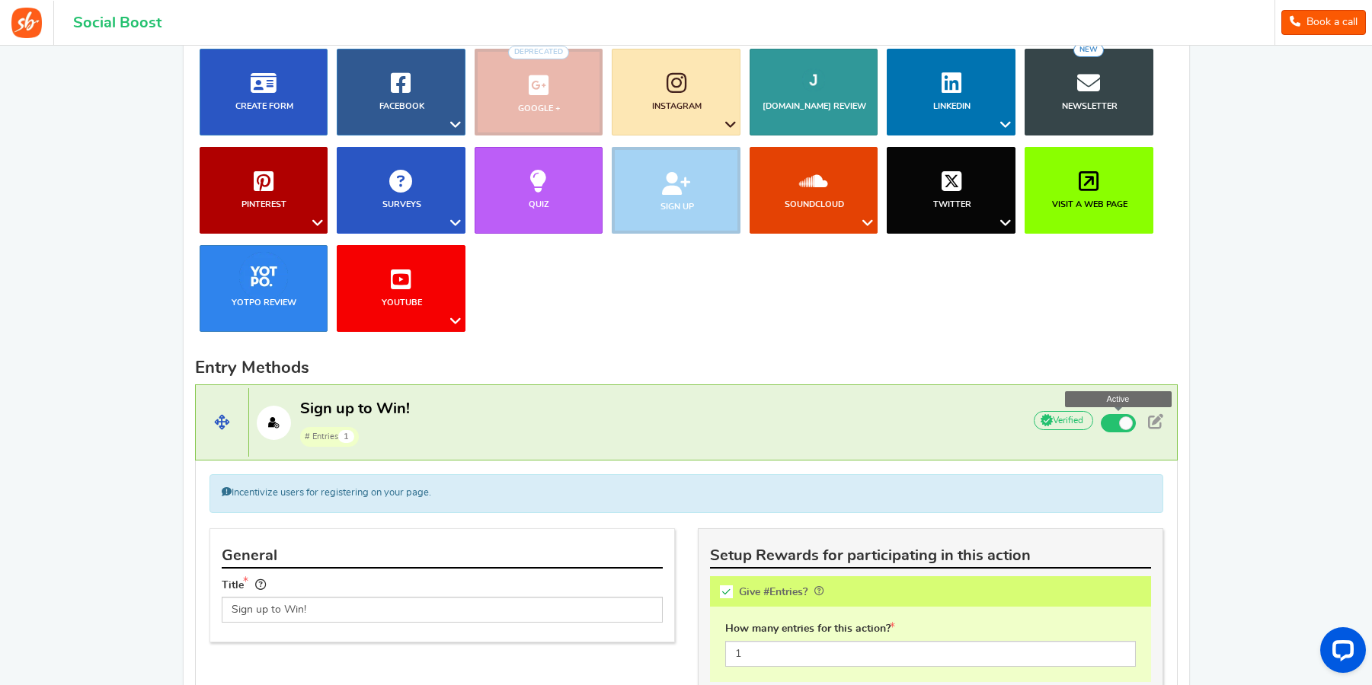
click at [1116, 420] on span at bounding box center [1117, 423] width 35 height 18
click at [0, 0] on input "Active" at bounding box center [0, 0] width 0 height 0
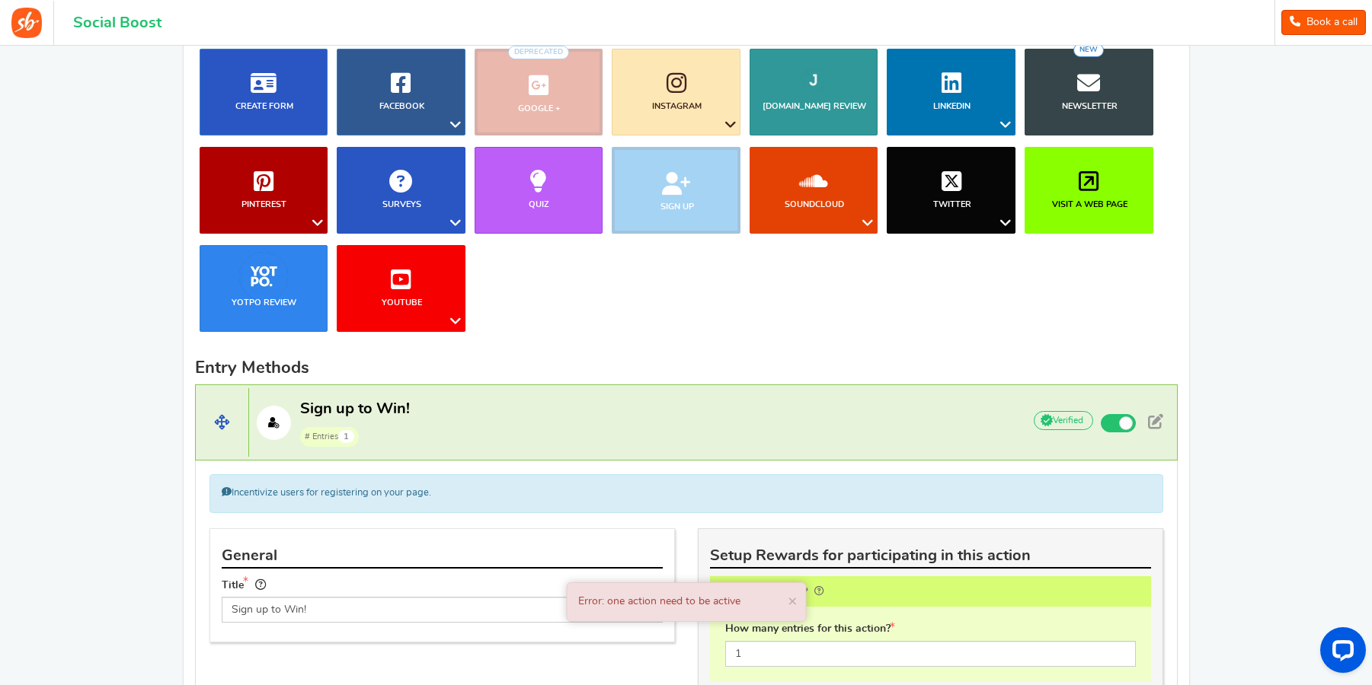
scroll to position [549, 0]
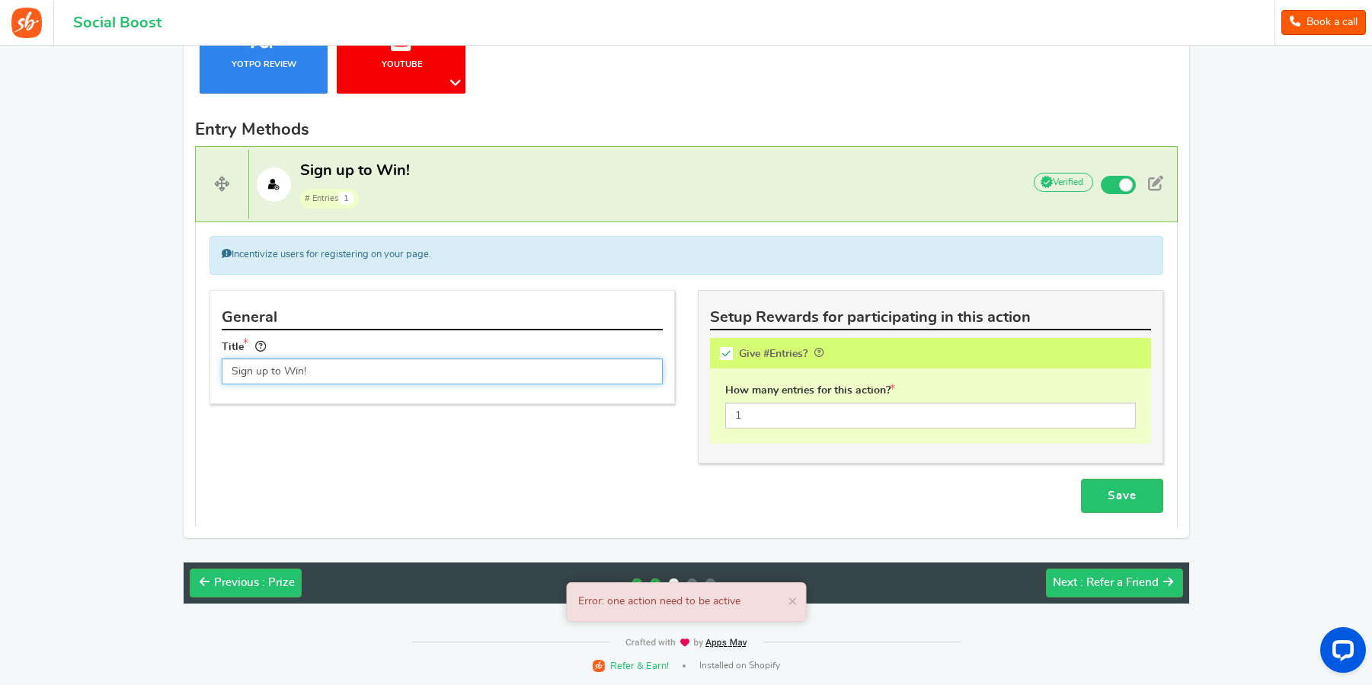
click at [328, 373] on input "Sign up to Win!" at bounding box center [442, 372] width 441 height 26
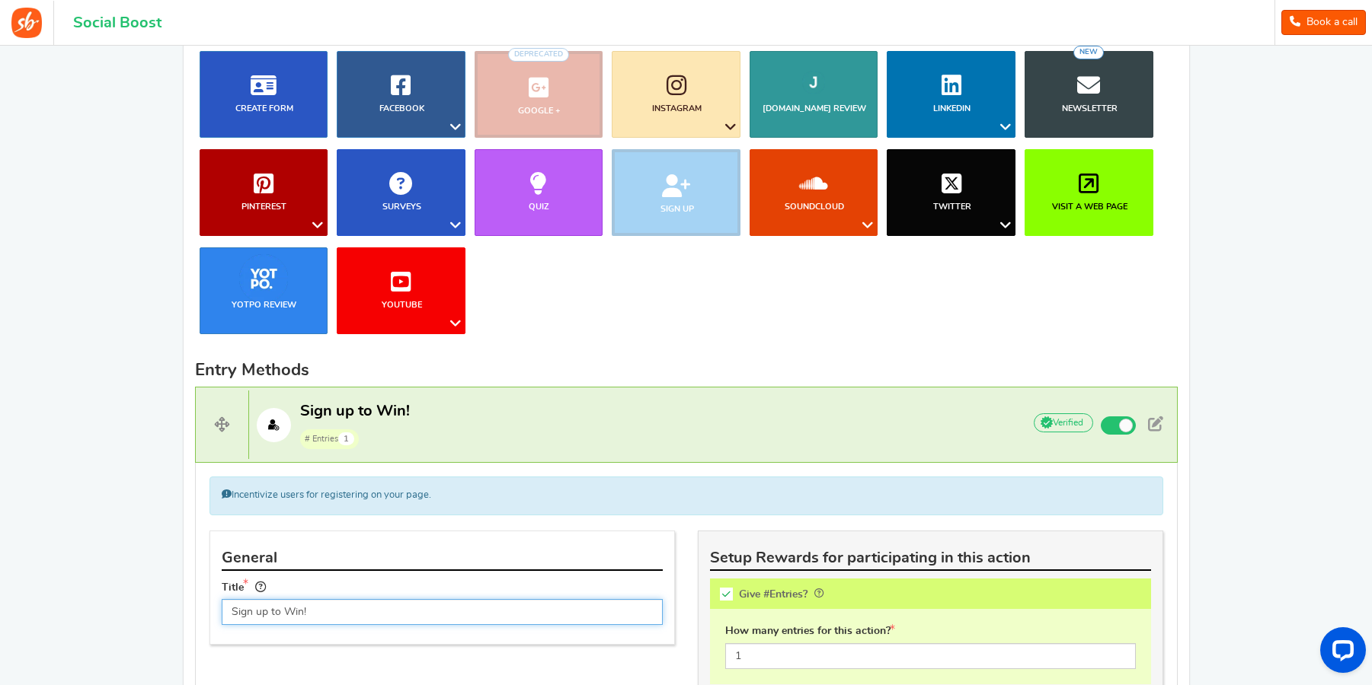
scroll to position [89, 0]
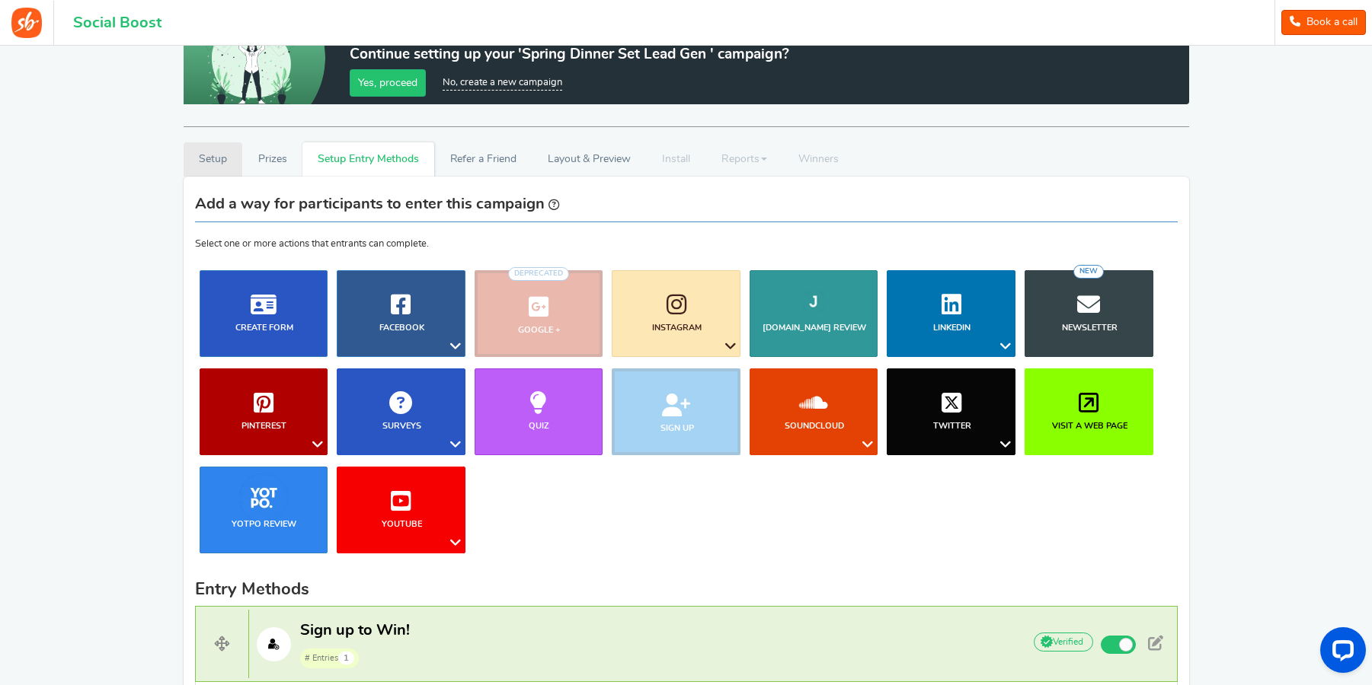
click at [228, 164] on link "Setup" at bounding box center [213, 159] width 59 height 34
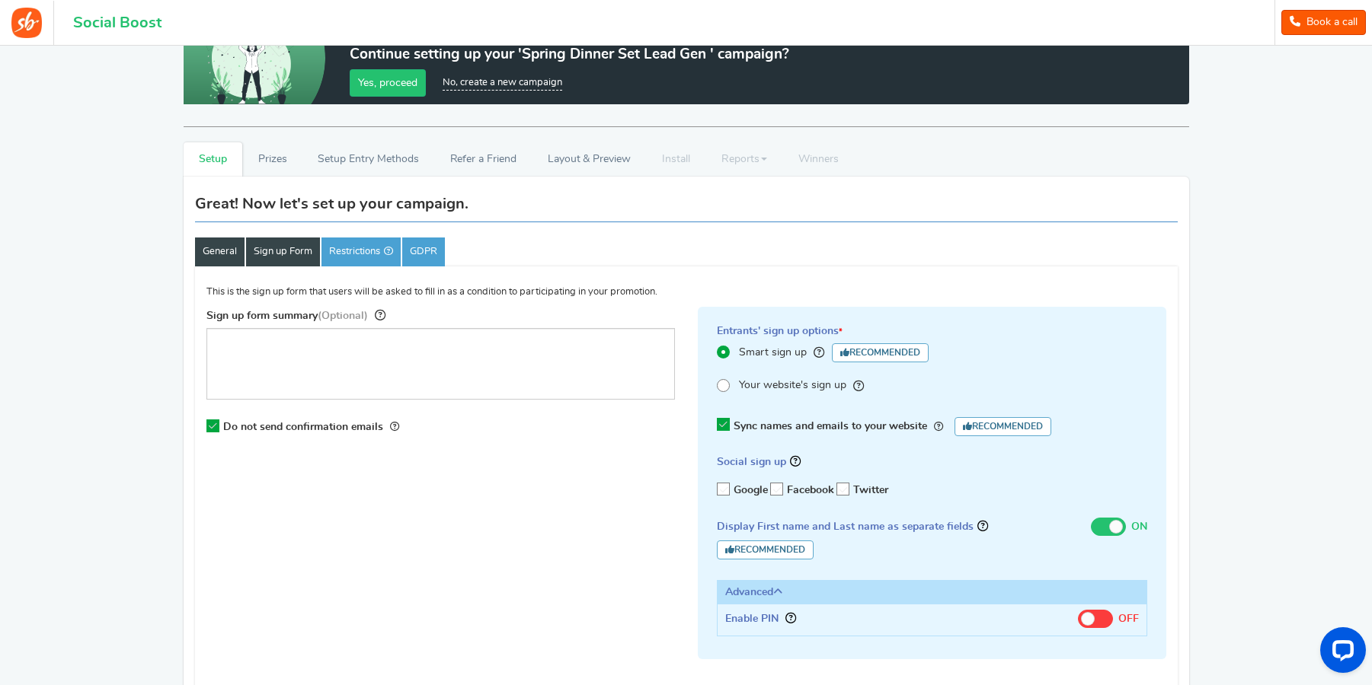
click at [226, 253] on link "General" at bounding box center [220, 252] width 50 height 29
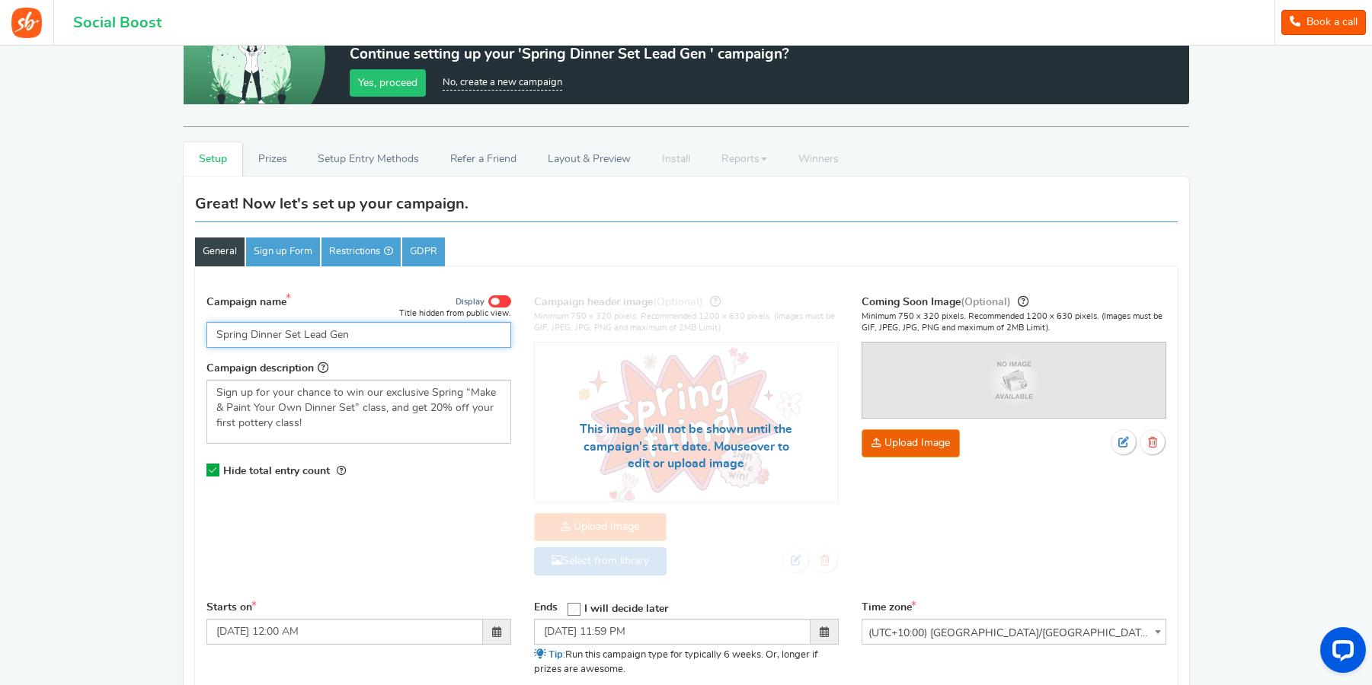
click at [411, 333] on input "Spring Dinner Set Lead Gen" at bounding box center [358, 335] width 305 height 26
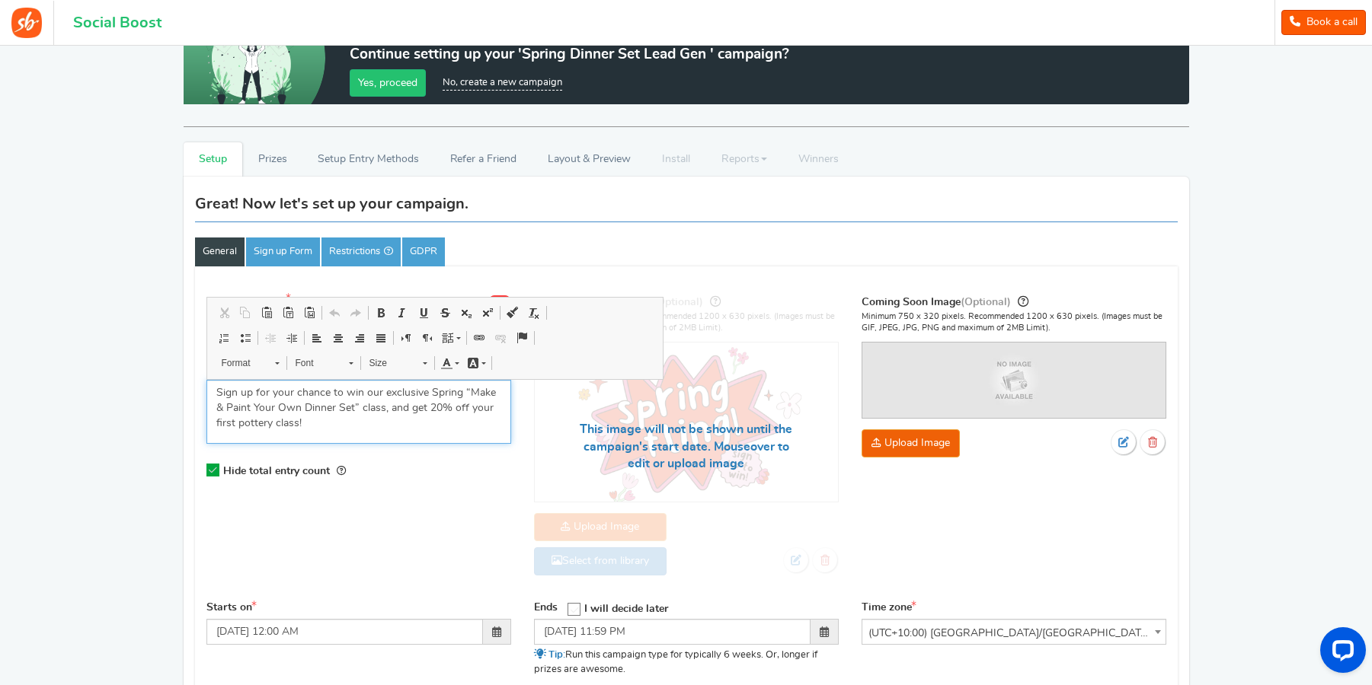
click at [369, 414] on p "Sign up for your chance to win our exclusive Spring “Make & Paint Your Own Dinn…" at bounding box center [358, 408] width 285 height 46
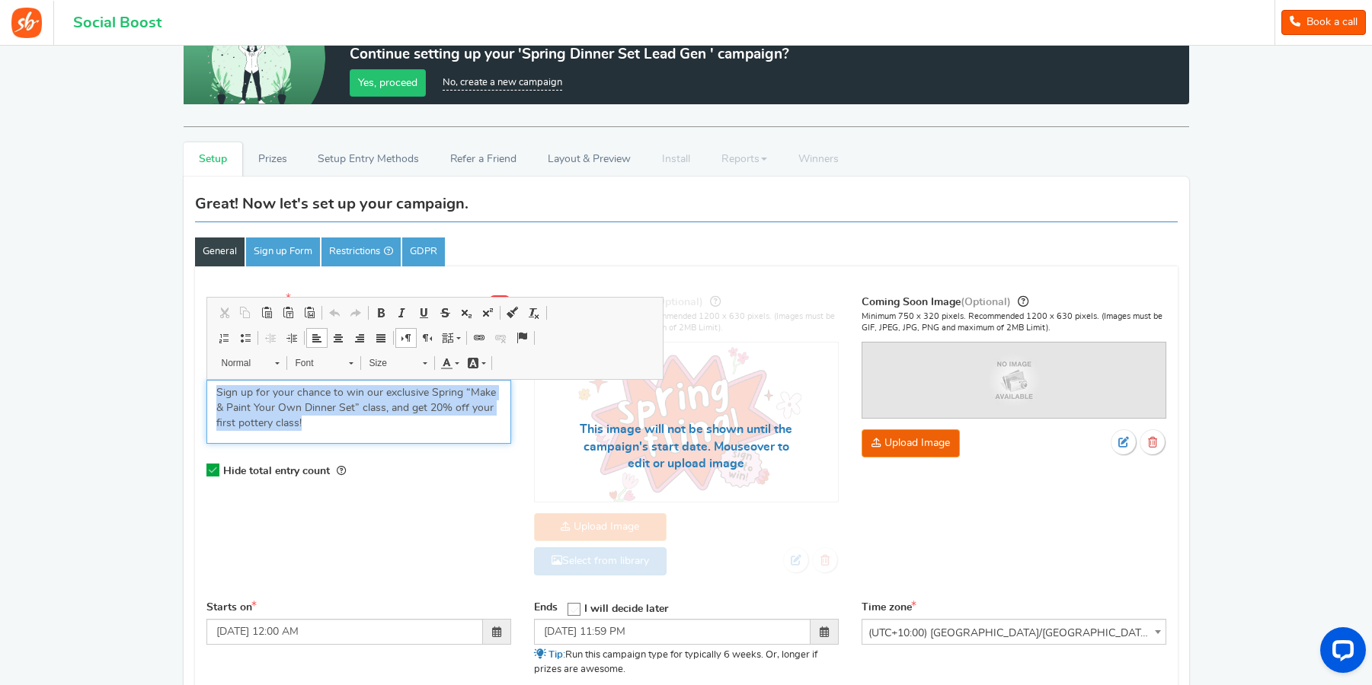
copy p "Sign up for your chance to win our exclusive Spring “Make & Paint Your Own Dinn…"
click at [367, 157] on link "Setup Entry Methods" at bounding box center [368, 159] width 132 height 34
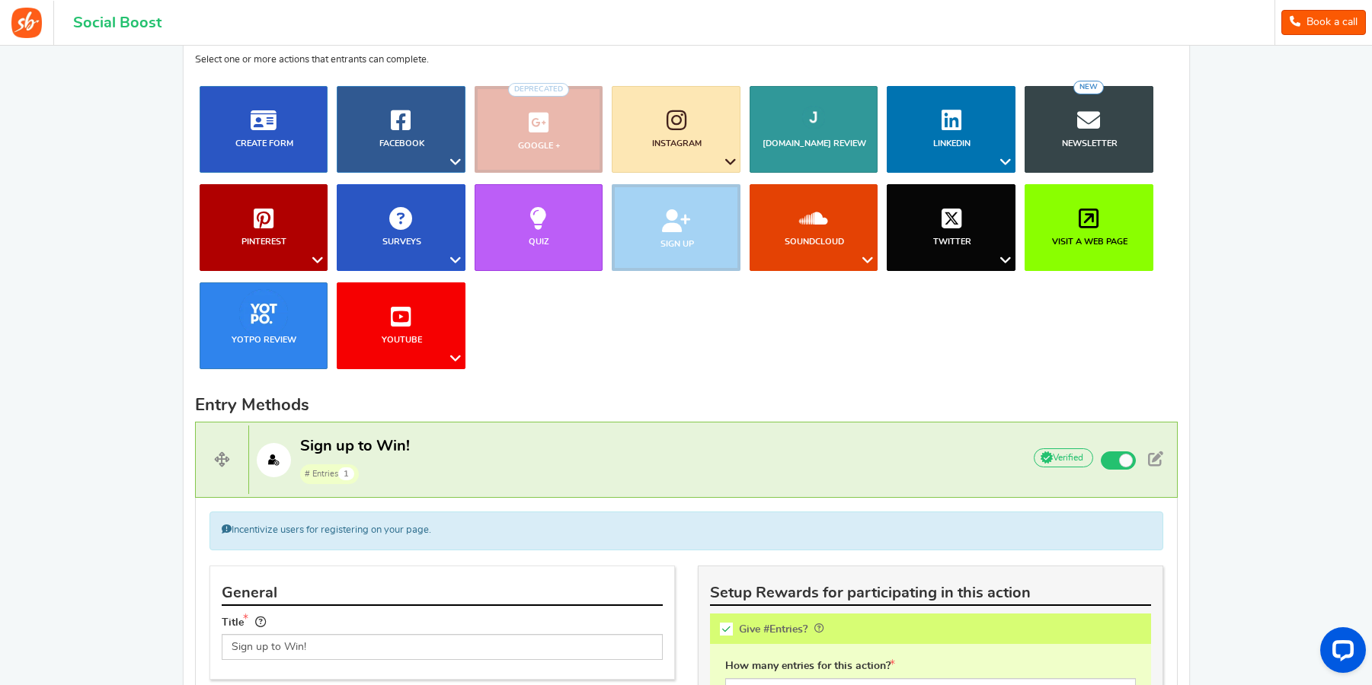
scroll to position [78, 0]
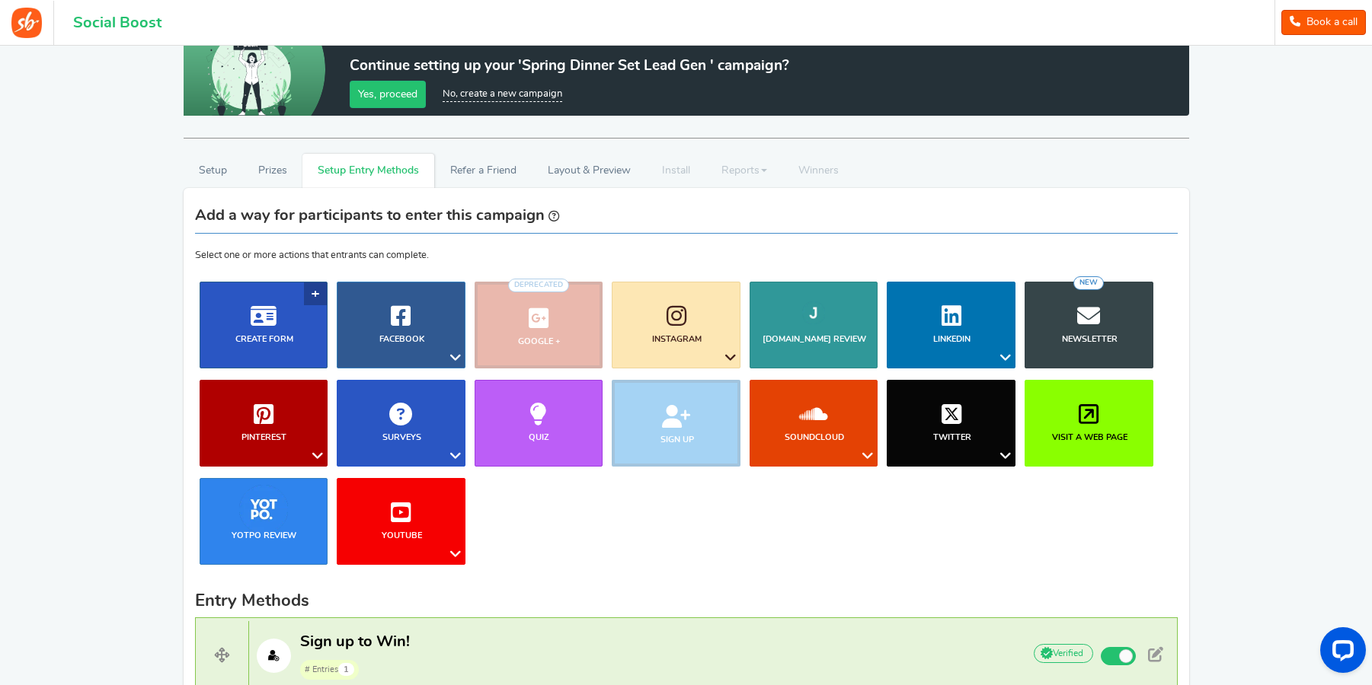
click at [307, 342] on link "Create Form" at bounding box center [264, 325] width 129 height 87
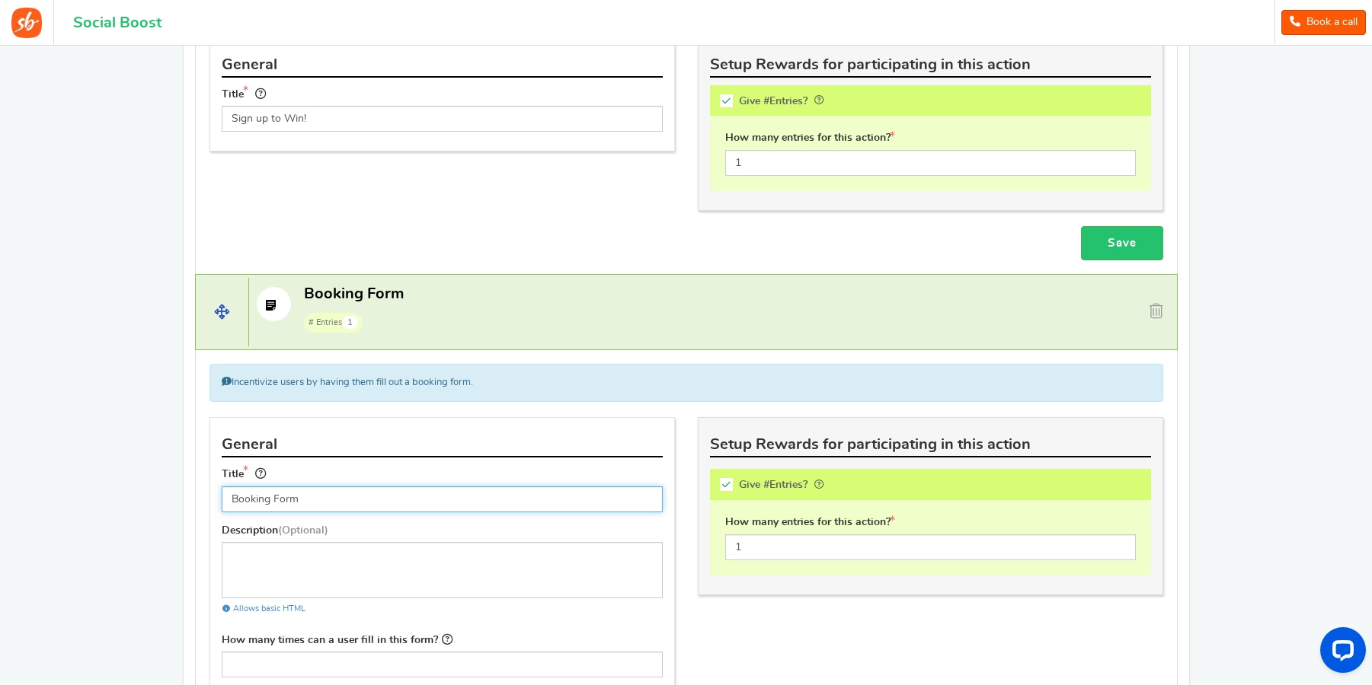
scroll to position [755, 0]
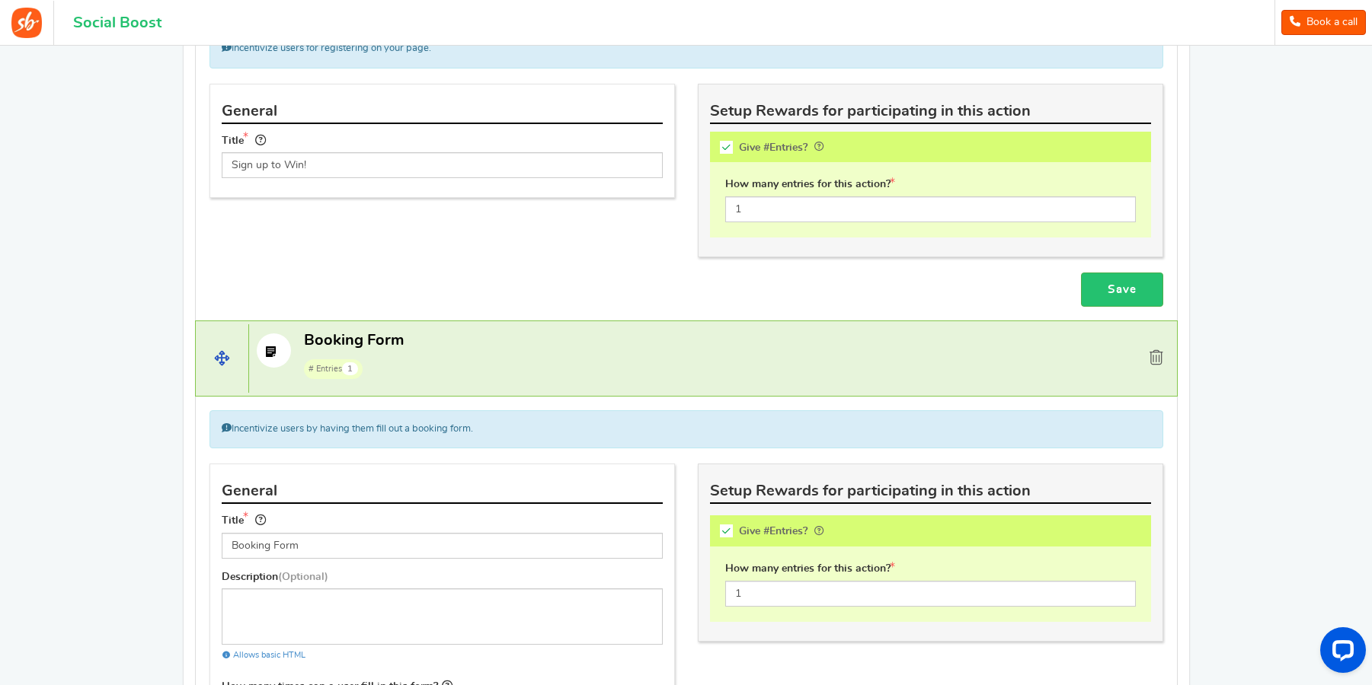
click at [1156, 358] on span at bounding box center [1156, 357] width 14 height 15
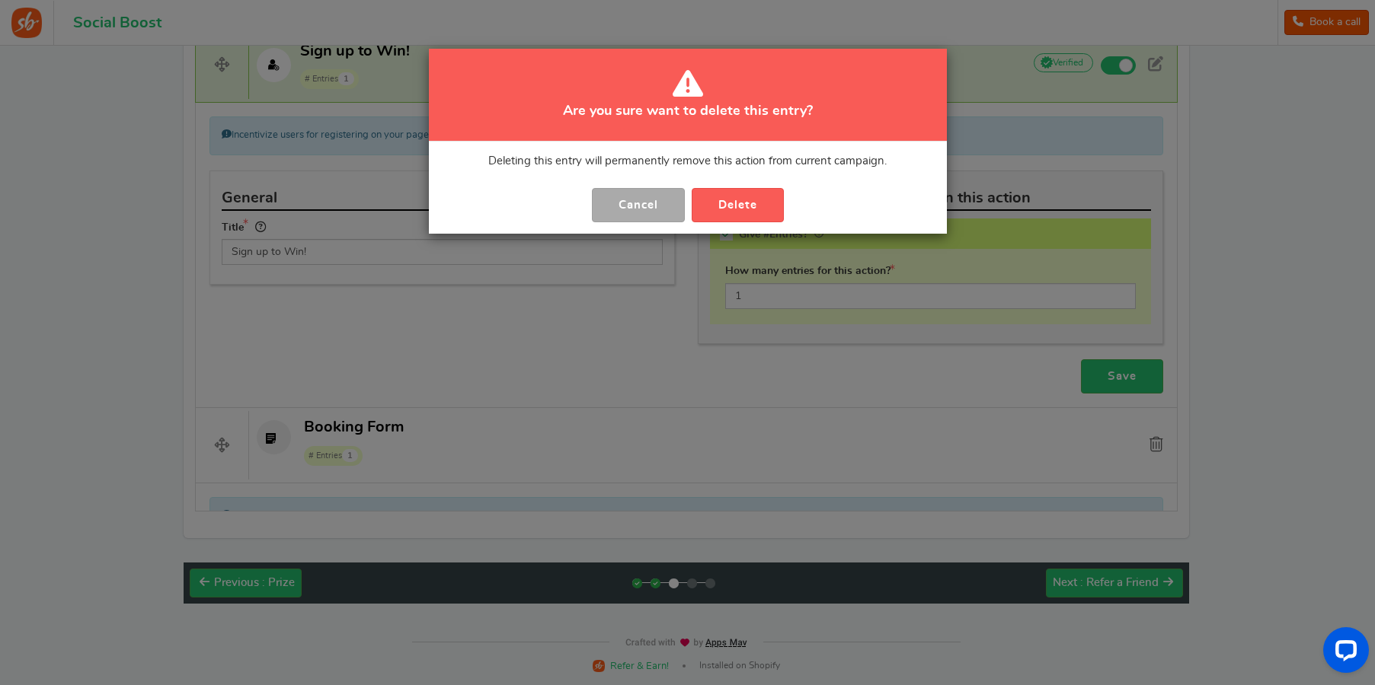
scroll to position [640, 0]
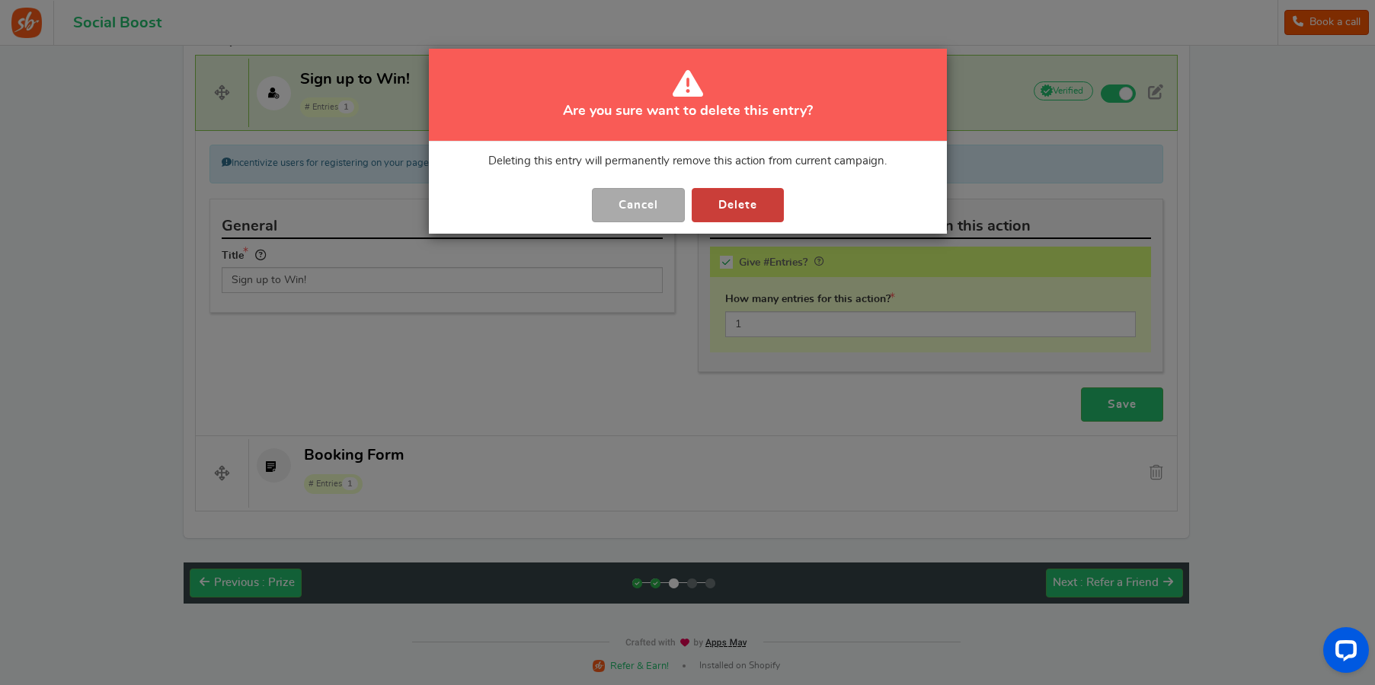
click at [723, 203] on button "Delete" at bounding box center [738, 205] width 92 height 34
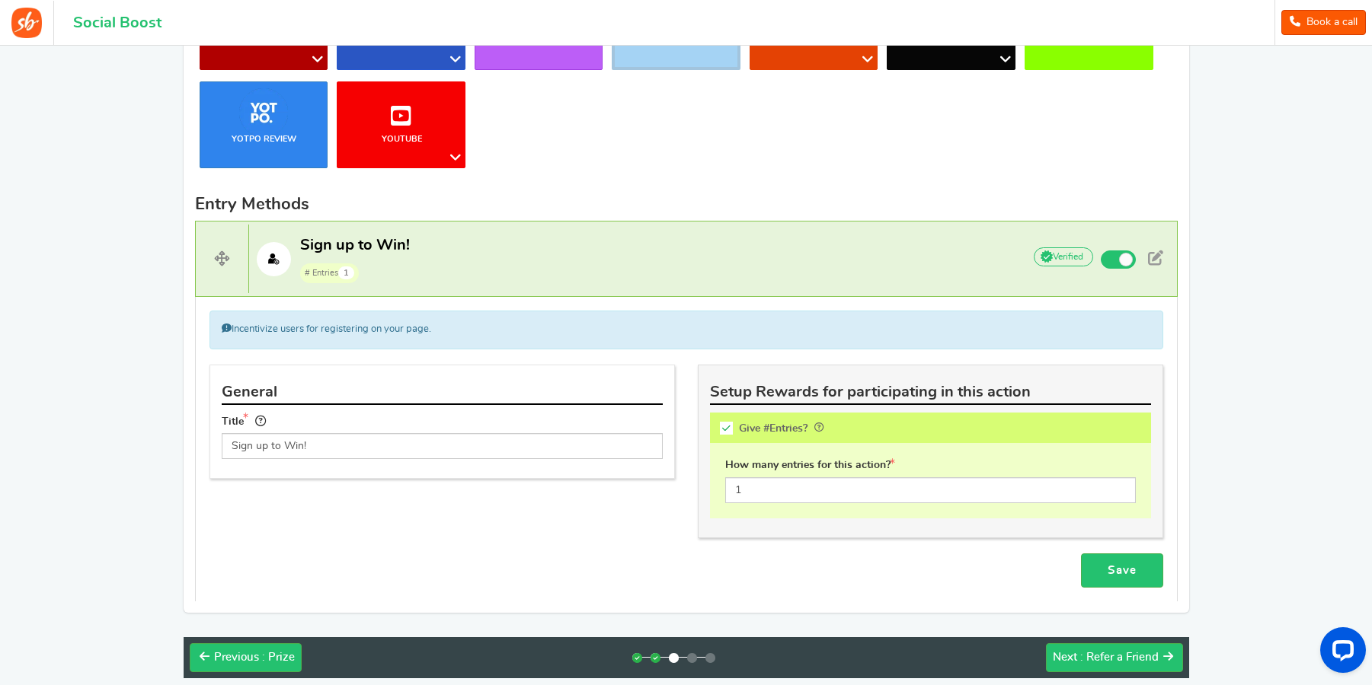
scroll to position [530, 0]
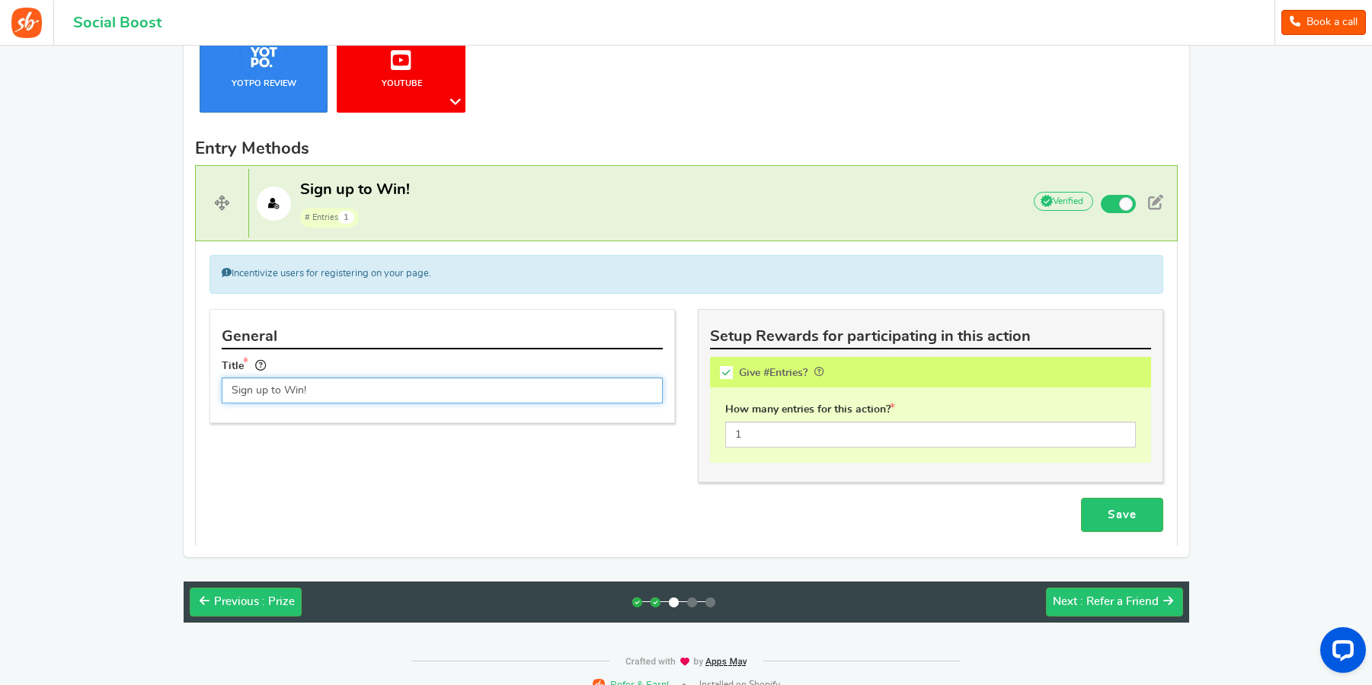
click at [563, 395] on input "Sign up to Win!" at bounding box center [442, 391] width 441 height 26
paste input "for your chance to win our exclusive Spring “Make & Paint Your Own Dinner Set” …"
type input "Sign up for your chance to win our exclusive Spring “Make & Paint Your Own Dinn…"
click at [669, 465] on div "General Title Sign up for your chance to win our exclusive Spring “Make & Paint…" at bounding box center [686, 403] width 976 height 189
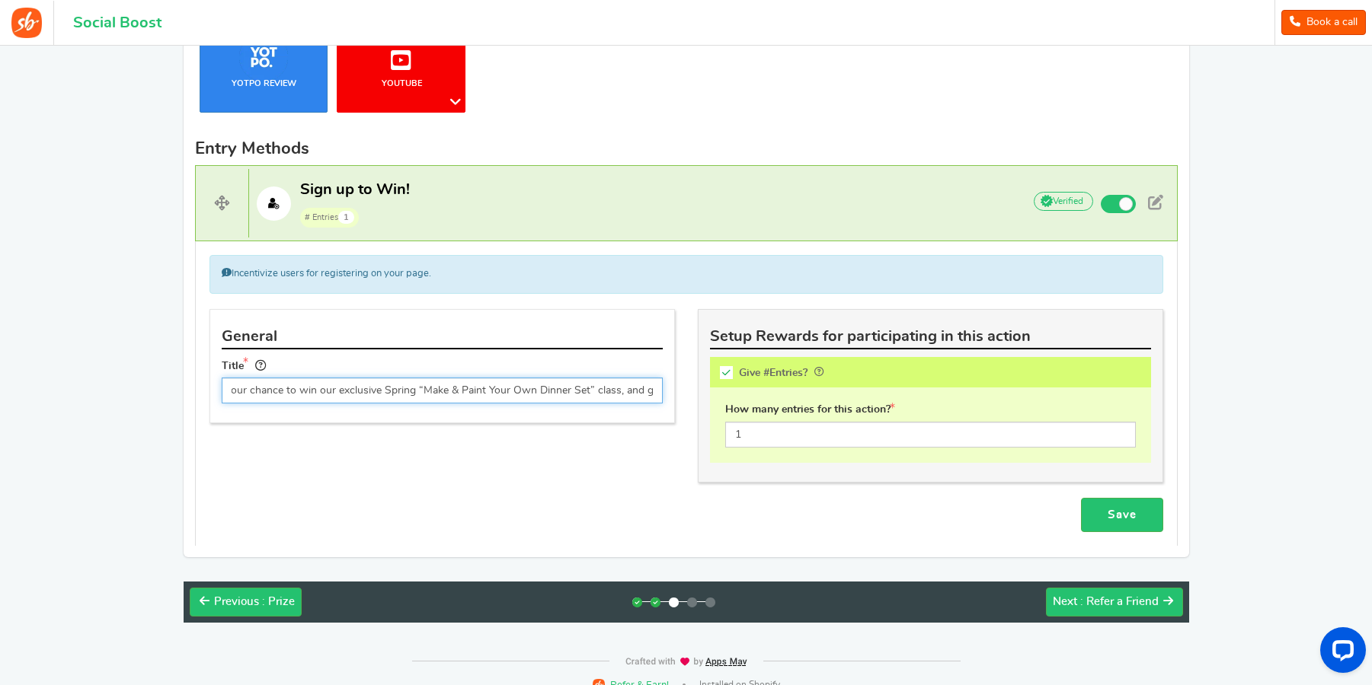
drag, startPoint x: 637, startPoint y: 391, endPoint x: 797, endPoint y: 380, distance: 161.1
click at [797, 309] on div "General Title Sign up for your chance to win our exclusive Spring “Make & Paint…" at bounding box center [686, 309] width 976 height 0
drag, startPoint x: 651, startPoint y: 384, endPoint x: 745, endPoint y: 386, distance: 93.7
click at [745, 309] on div "General Title Sign up for your chance to win our exclusive Spring “Make & Paint…" at bounding box center [686, 309] width 976 height 0
